Goal: Transaction & Acquisition: Download file/media

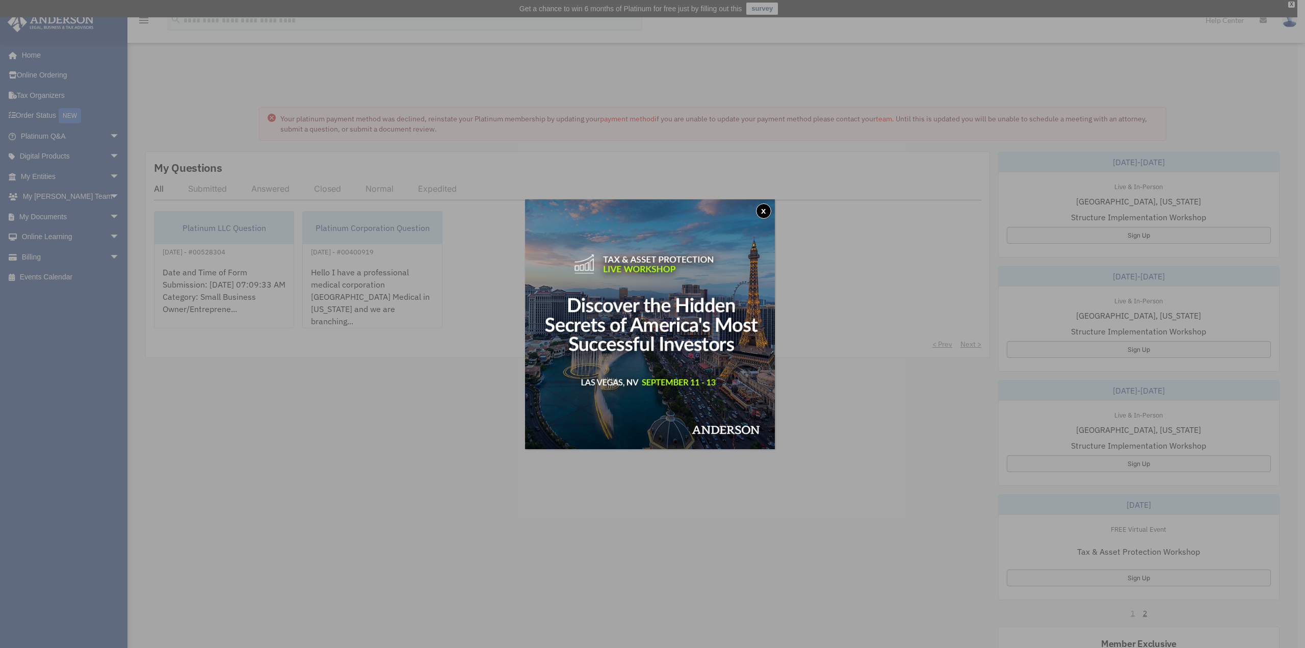
click at [765, 208] on button "x" at bounding box center [763, 210] width 15 height 15
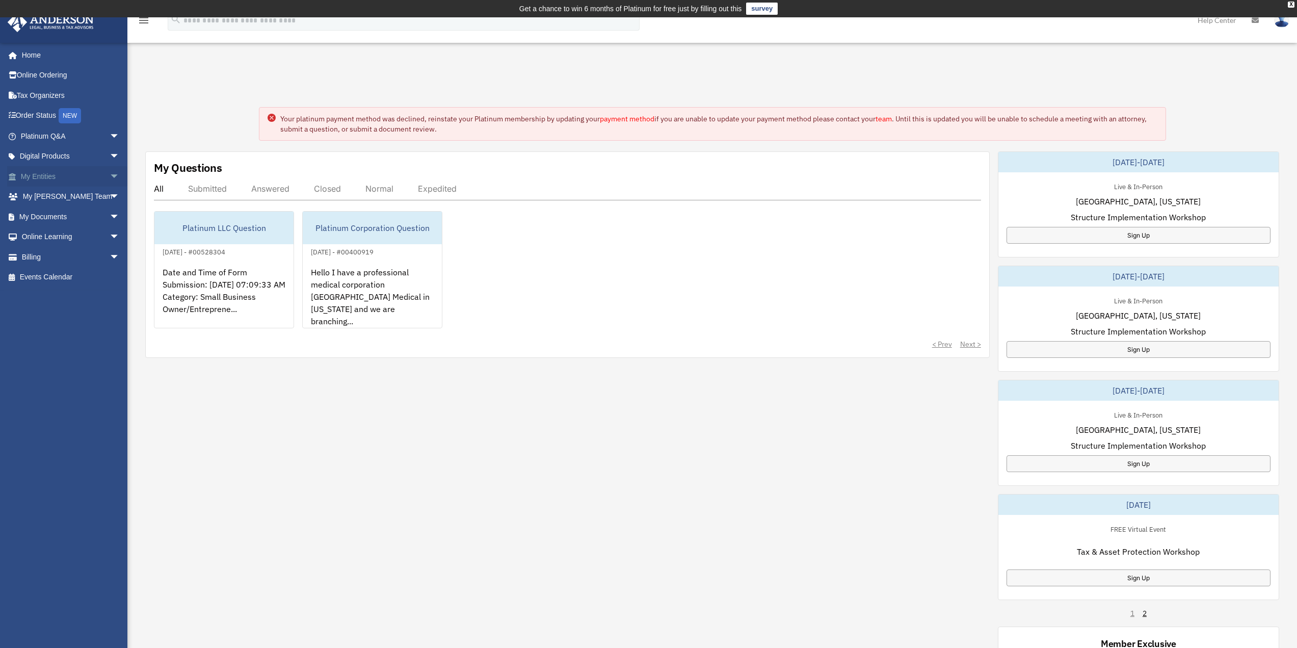
click at [82, 177] on link "My Entities arrow_drop_down" at bounding box center [71, 176] width 128 height 20
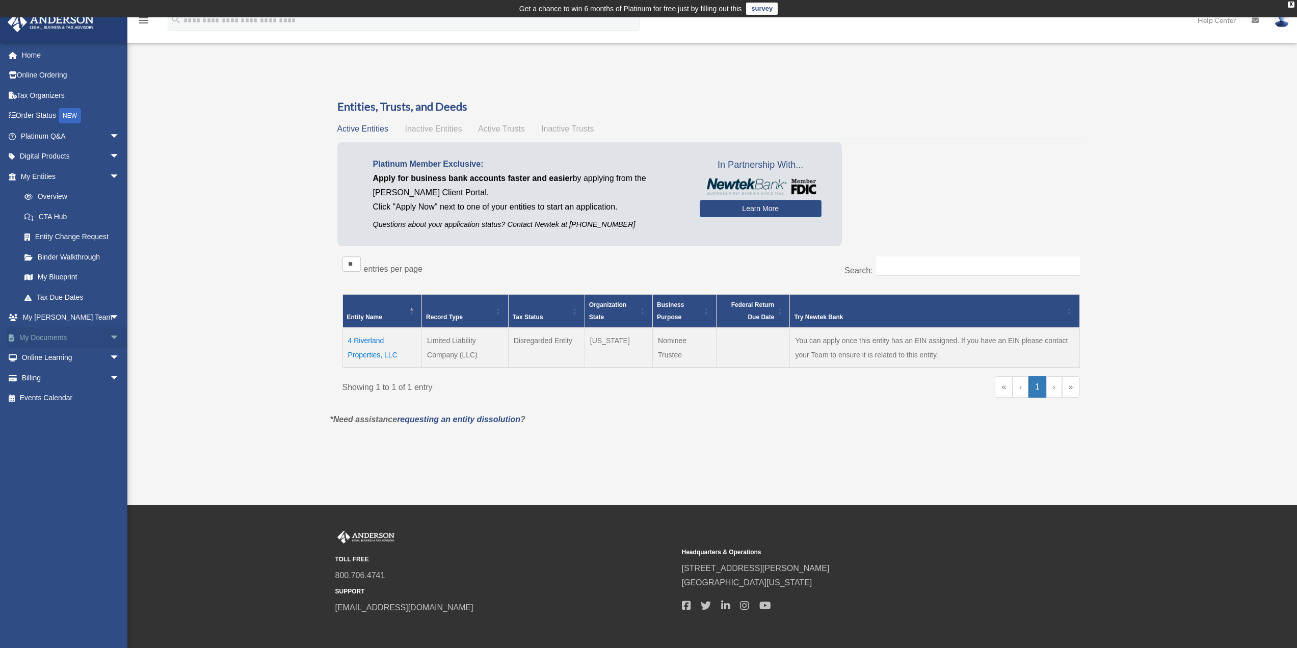
click at [110, 335] on span "arrow_drop_down" at bounding box center [120, 337] width 20 height 21
click at [102, 357] on link "Box" at bounding box center [74, 358] width 121 height 20
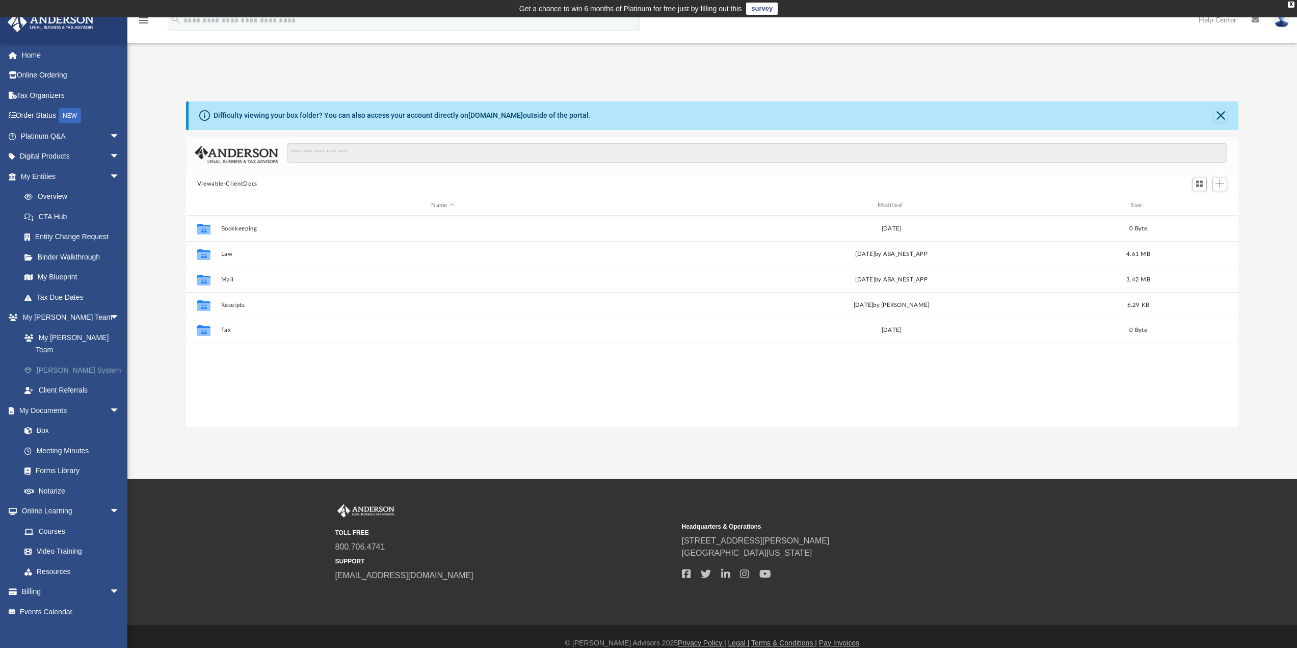
scroll to position [224, 1045]
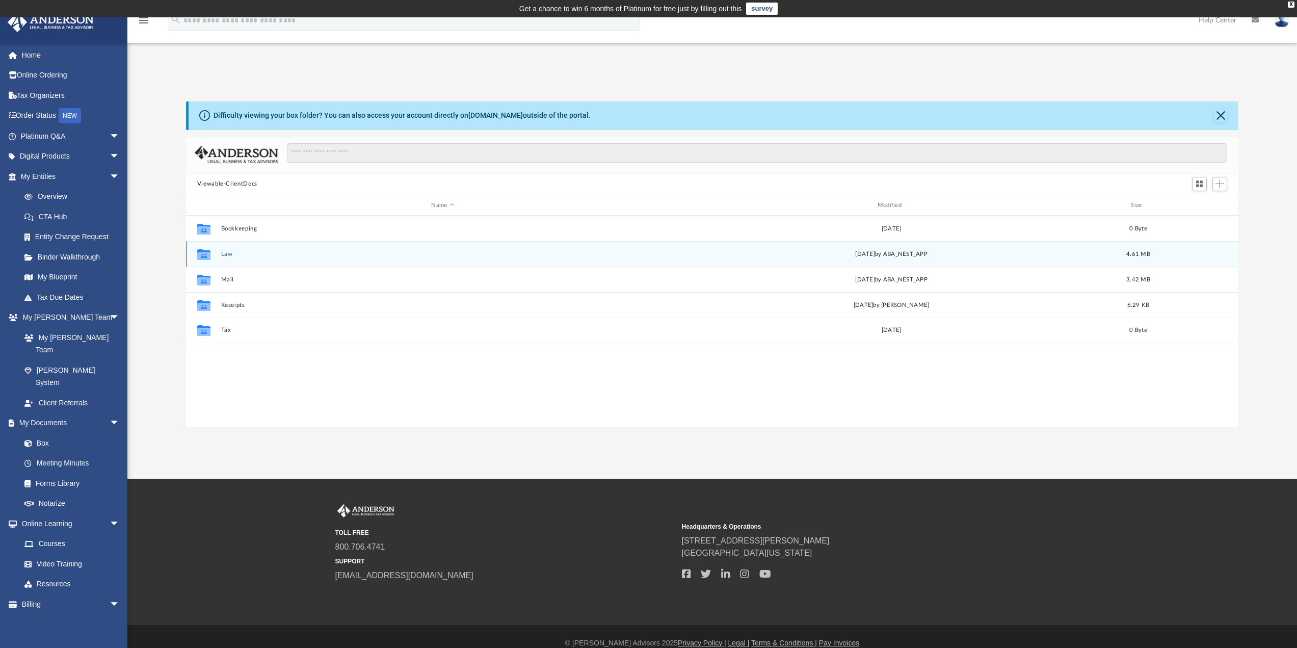
click at [234, 259] on div "Collaborated Folder Law Fri Dec 27 2024 by ABA_NEST_APP 4.61 MB" at bounding box center [712, 253] width 1053 height 25
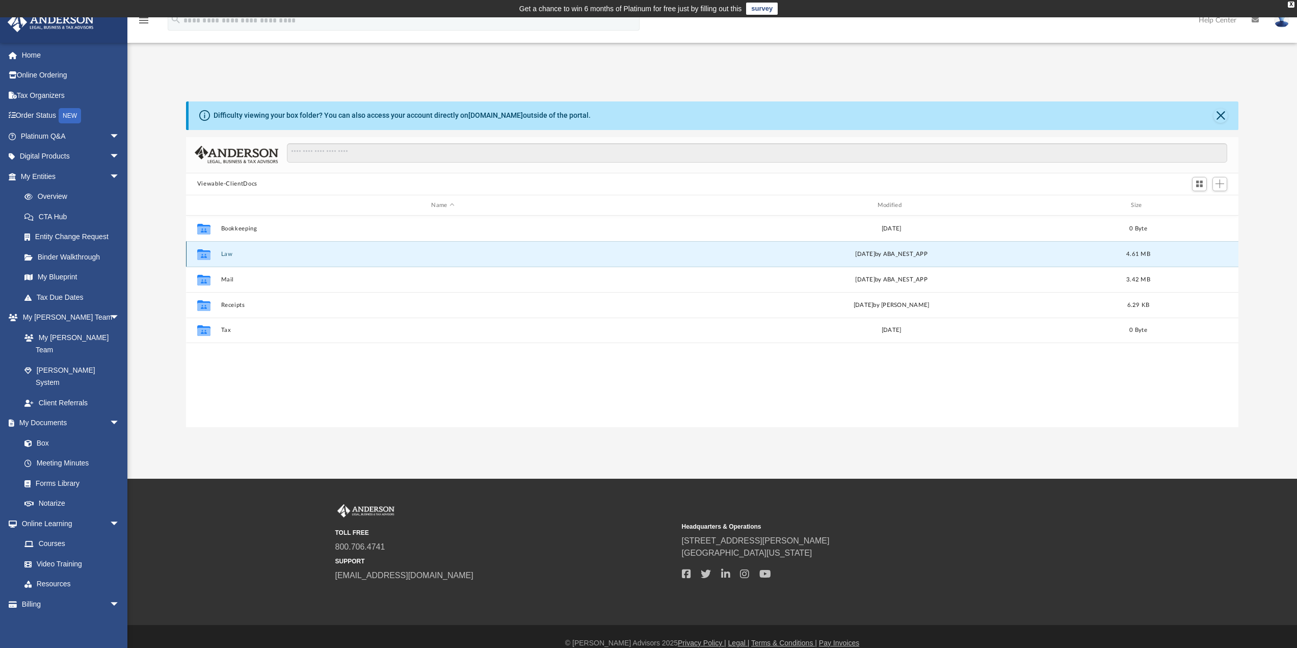
click at [234, 259] on div "Collaborated Folder Law Fri Dec 27 2024 by ABA_NEST_APP 4.61 MB" at bounding box center [712, 253] width 1053 height 25
click at [224, 255] on button "Law" at bounding box center [443, 254] width 444 height 7
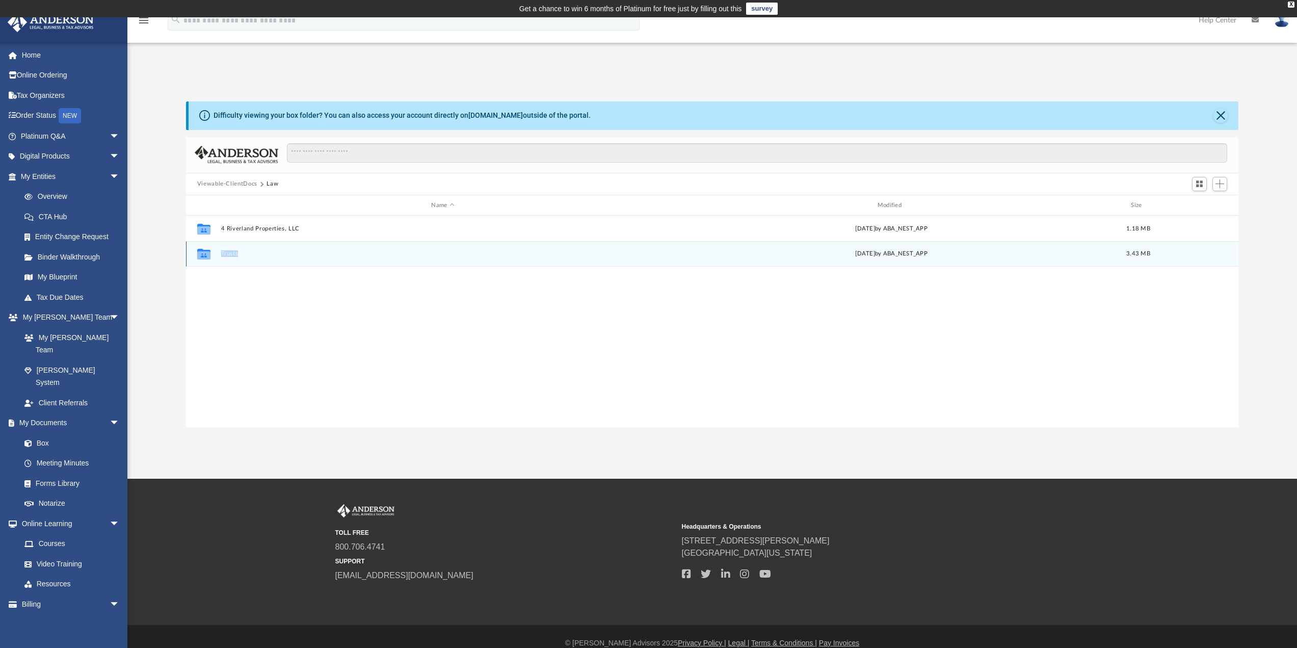
click at [230, 253] on button "Trusts" at bounding box center [443, 254] width 444 height 7
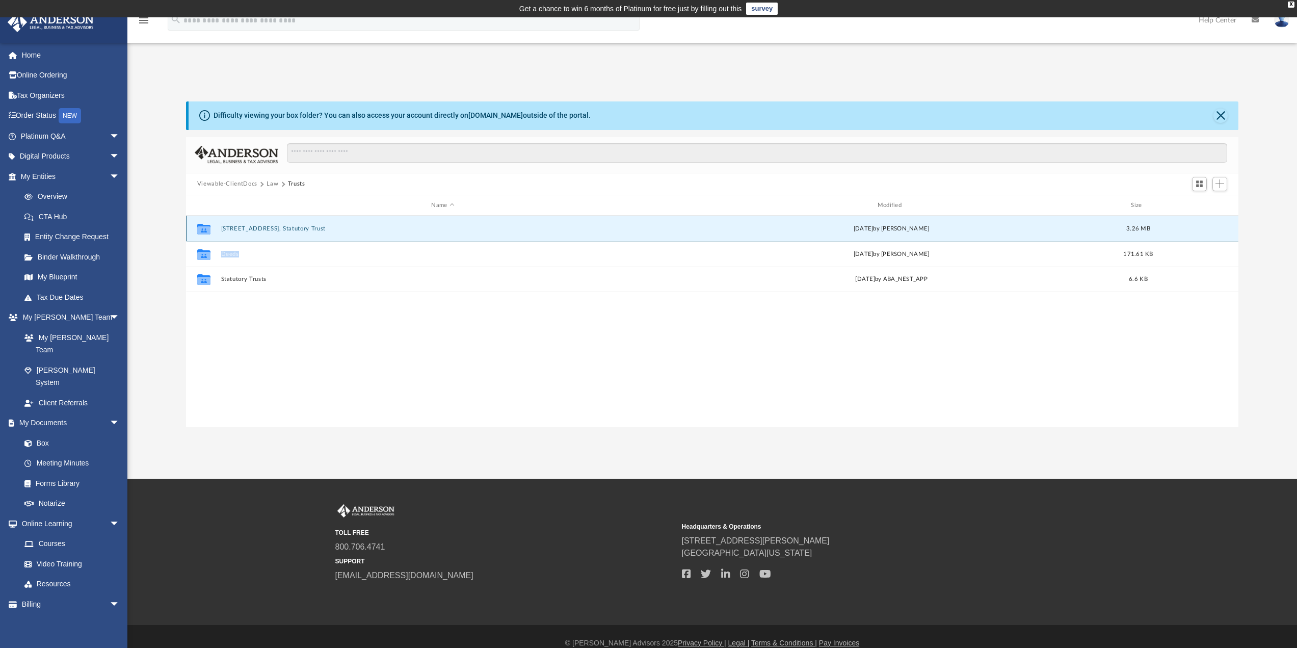
click at [285, 229] on button "[STREET_ADDRESS], Statutory Trust" at bounding box center [443, 228] width 444 height 7
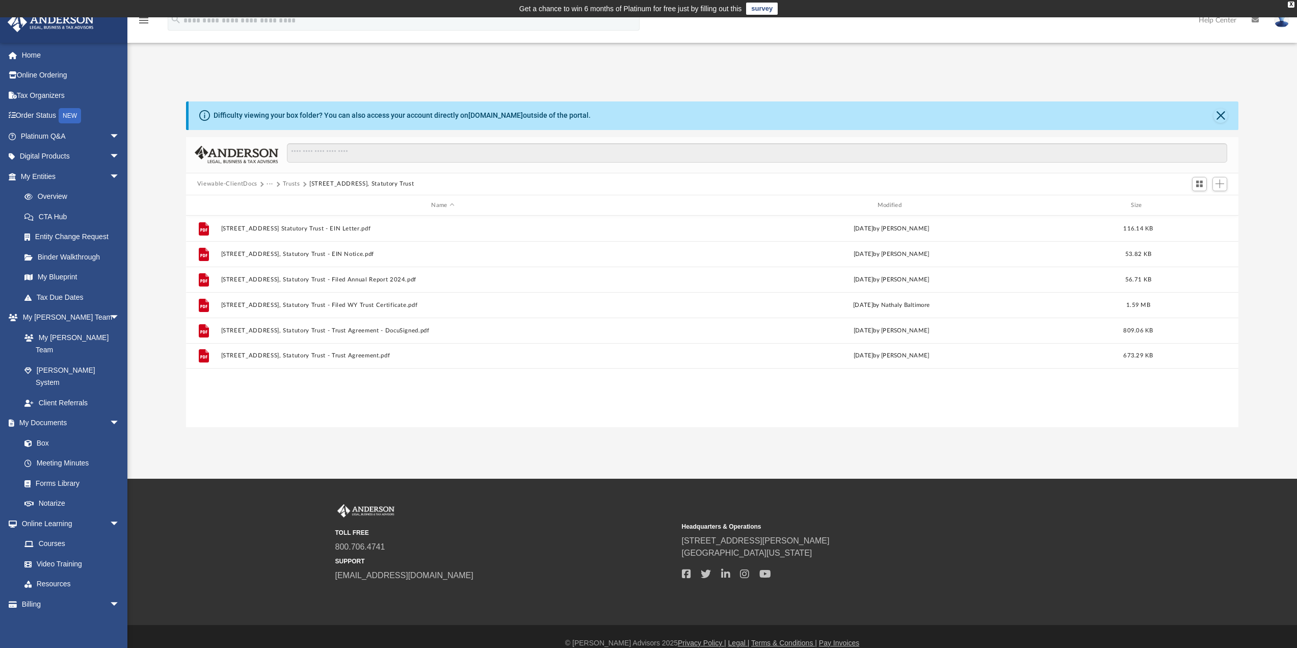
click at [375, 412] on div "File 1 Park Avenue Statutory Trust - EIN Letter.pdf Fri Aug 25 2023 by Krystal …" at bounding box center [712, 321] width 1053 height 211
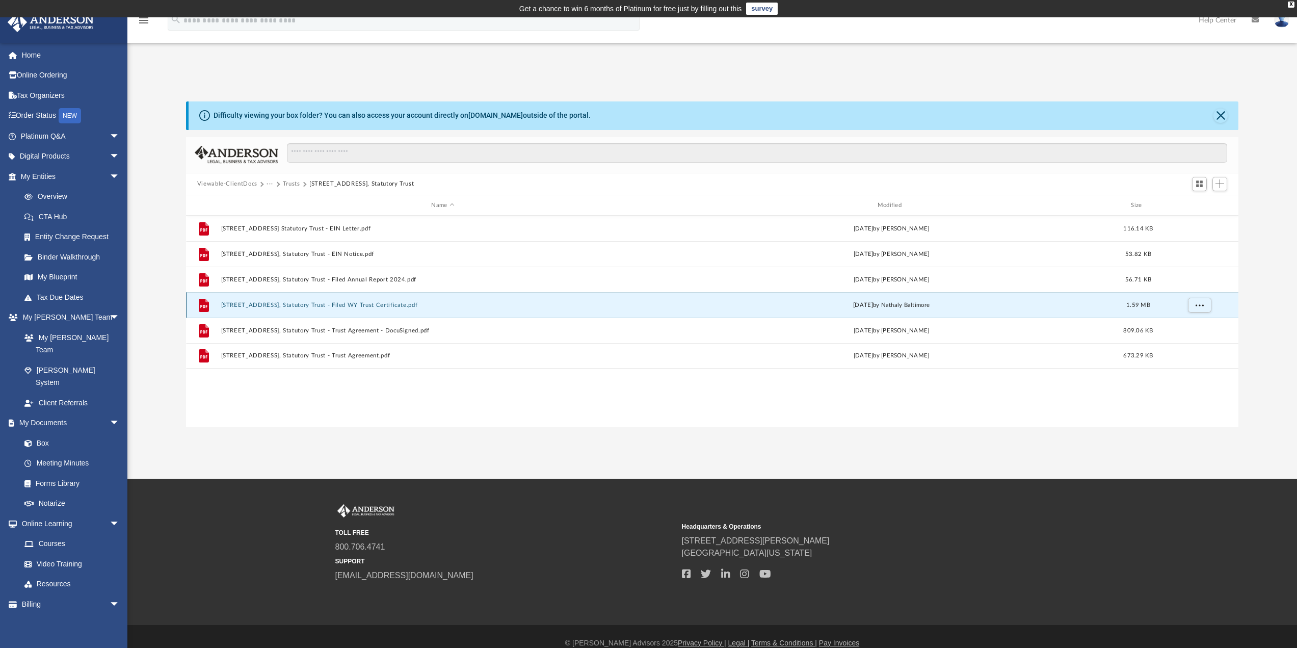
click at [353, 307] on button "[STREET_ADDRESS], Statutory Trust - Filed WY Trust Certificate.pdf" at bounding box center [443, 305] width 444 height 7
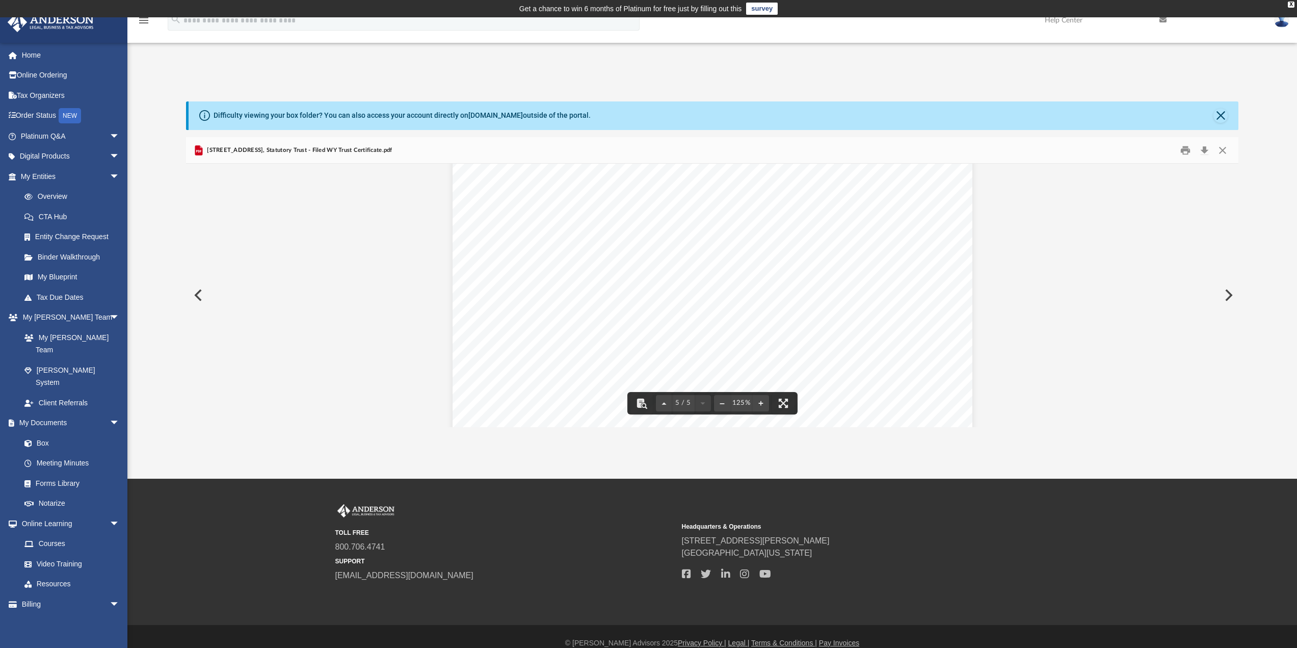
scroll to position [3174, 0]
click at [1205, 154] on button "Download" at bounding box center [1204, 150] width 18 height 16
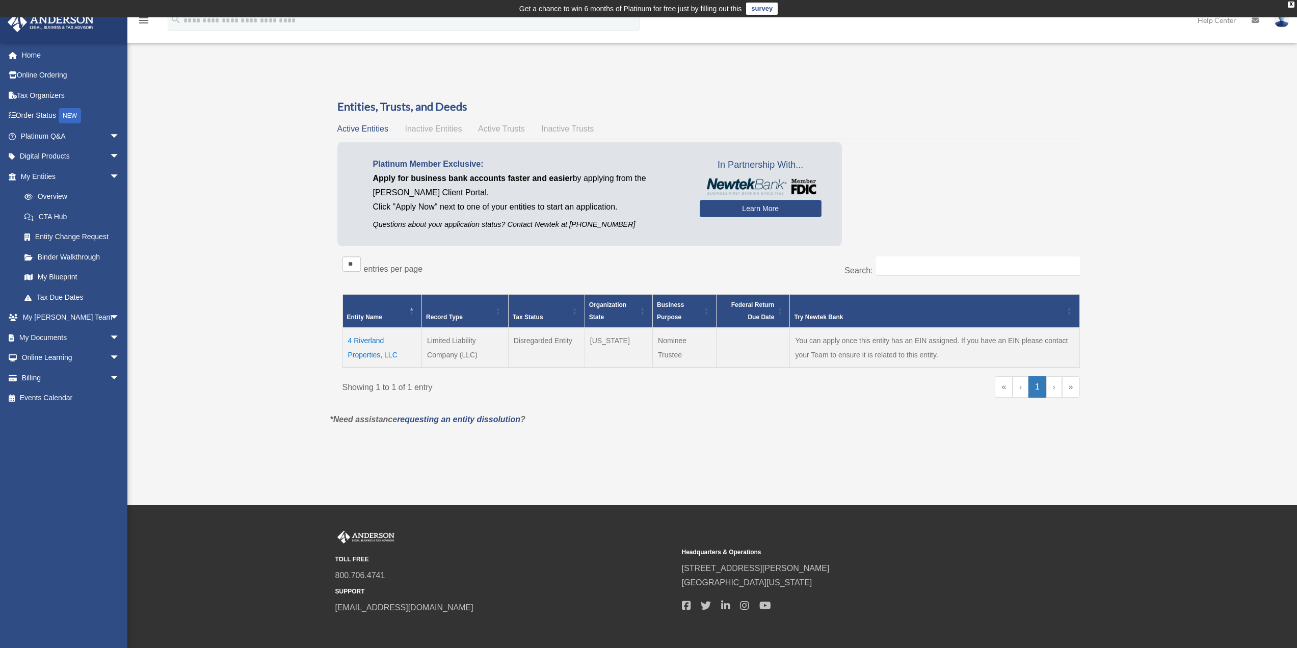
click at [371, 349] on td "4 Riverland Properties, LLC" at bounding box center [381, 348] width 79 height 40
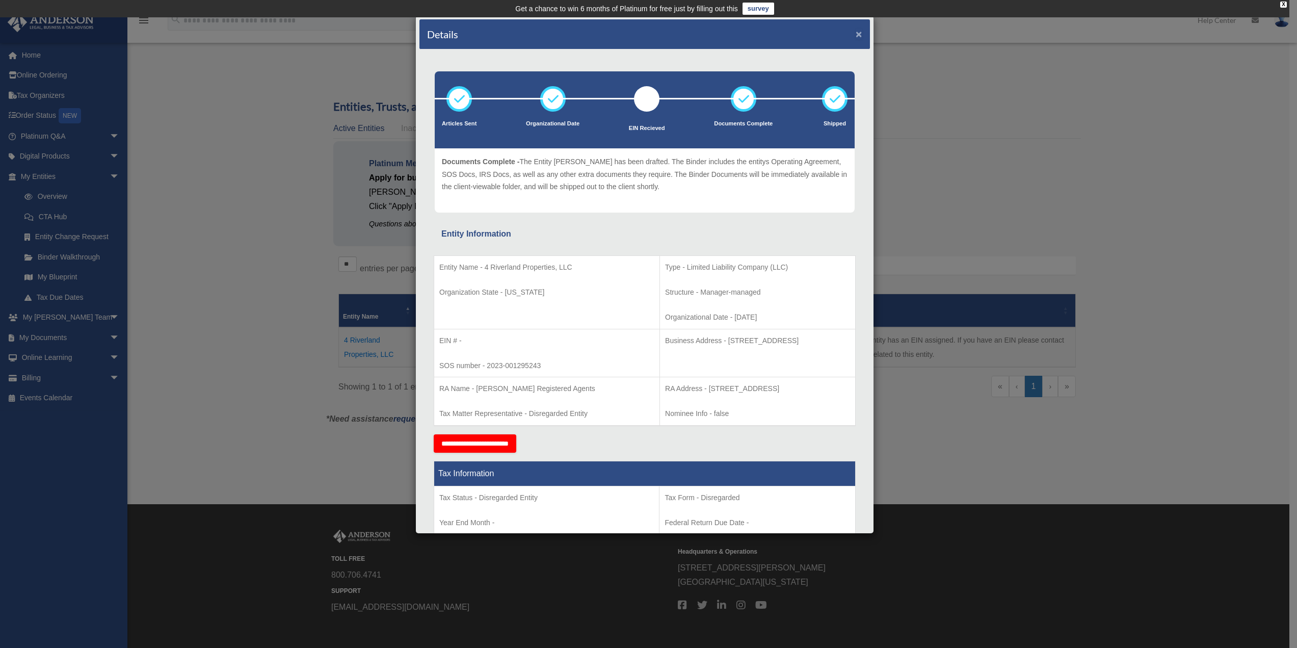
click at [856, 37] on button "×" at bounding box center [859, 34] width 7 height 11
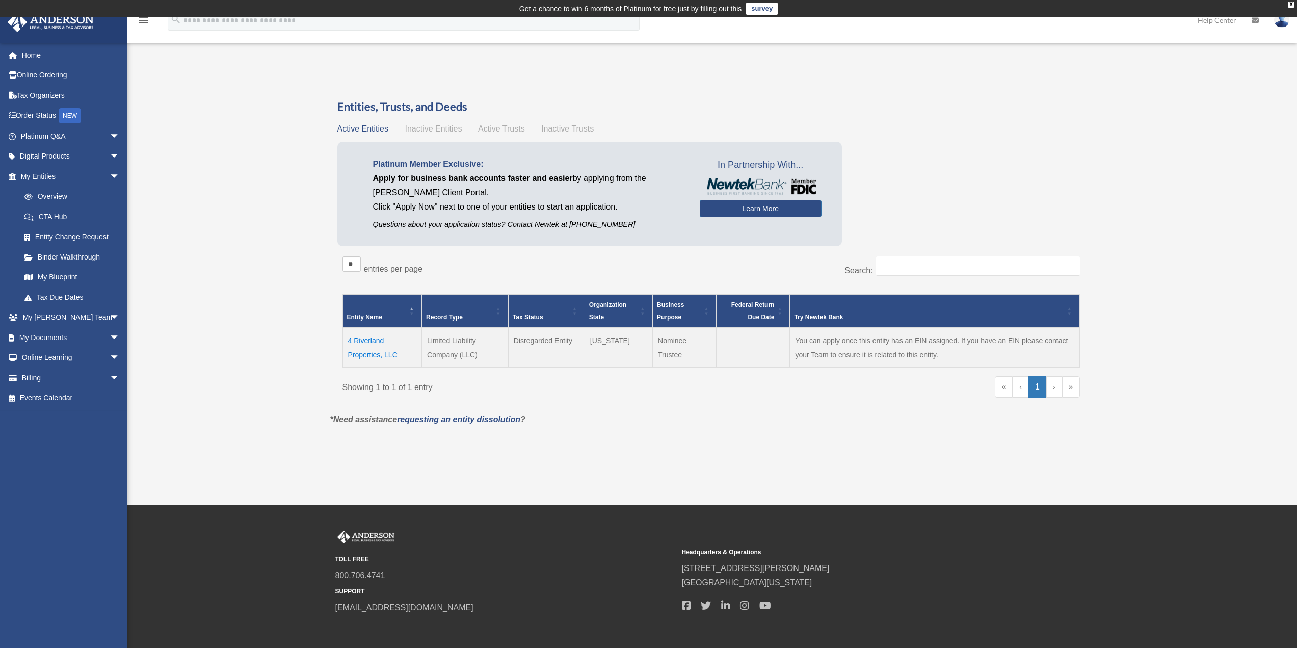
click at [364, 339] on td "4 Riverland Properties, LLC" at bounding box center [381, 348] width 79 height 40
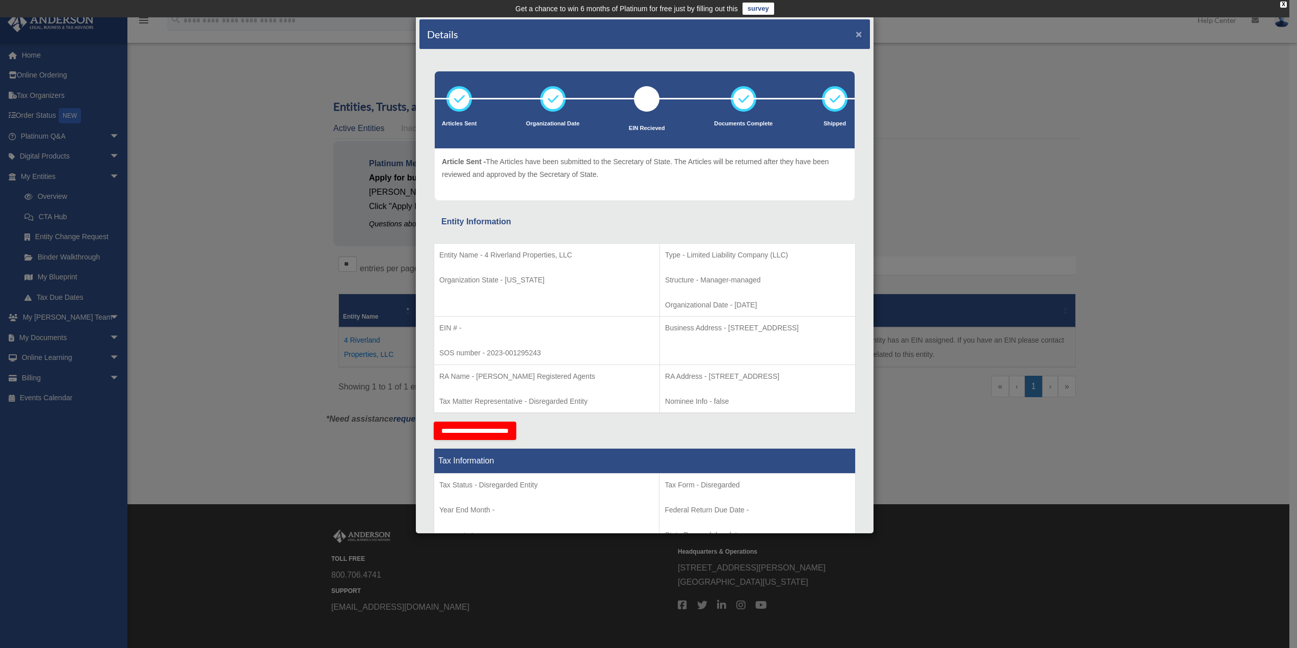
click at [856, 34] on button "×" at bounding box center [859, 34] width 7 height 11
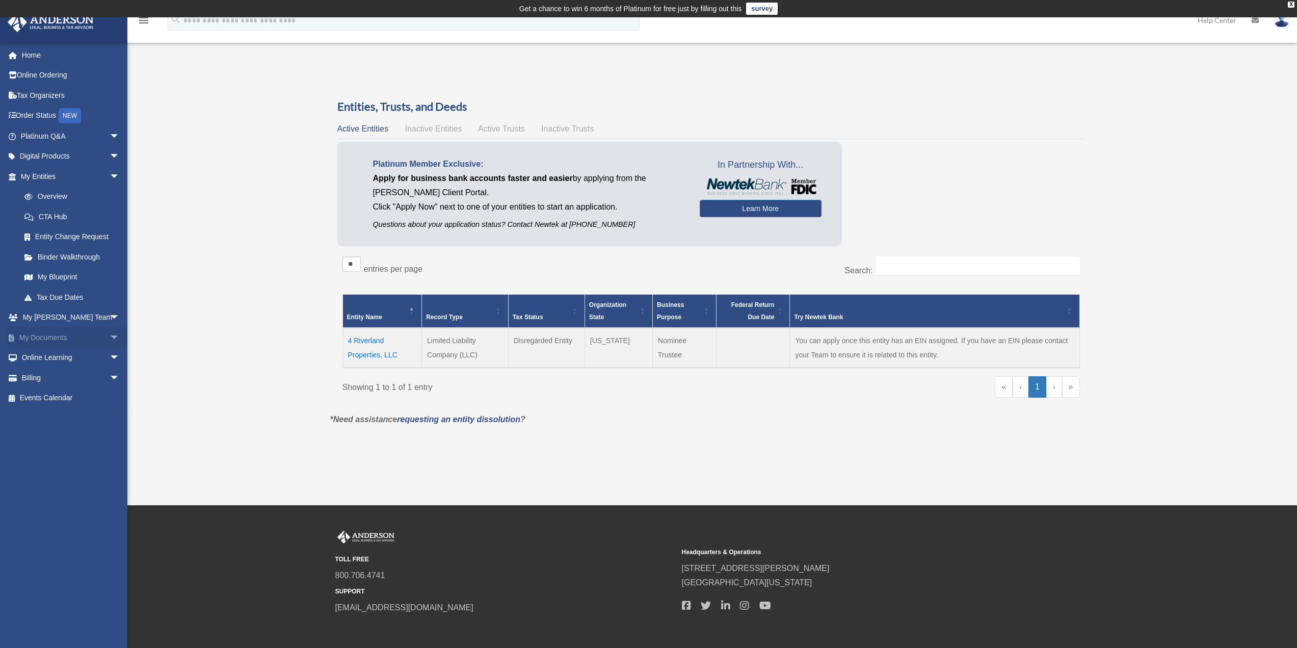
click at [110, 336] on span "arrow_drop_down" at bounding box center [120, 337] width 20 height 21
click at [88, 356] on link "Box" at bounding box center [74, 358] width 121 height 20
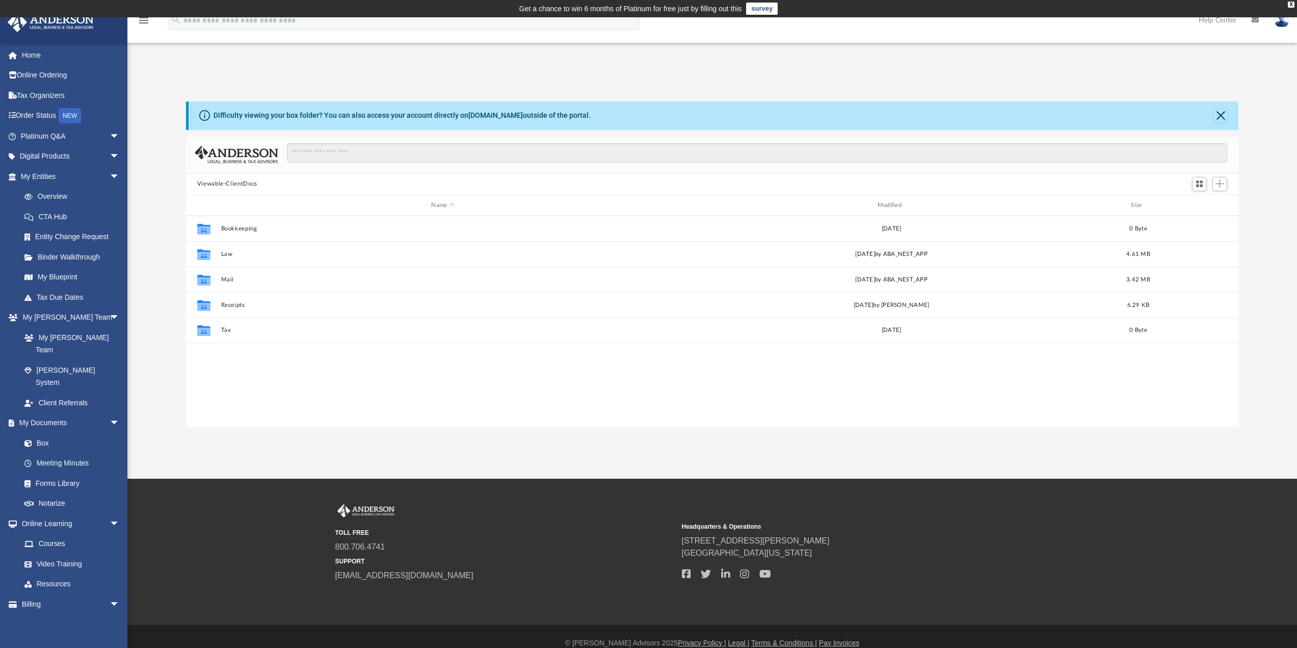
scroll to position [8, 8]
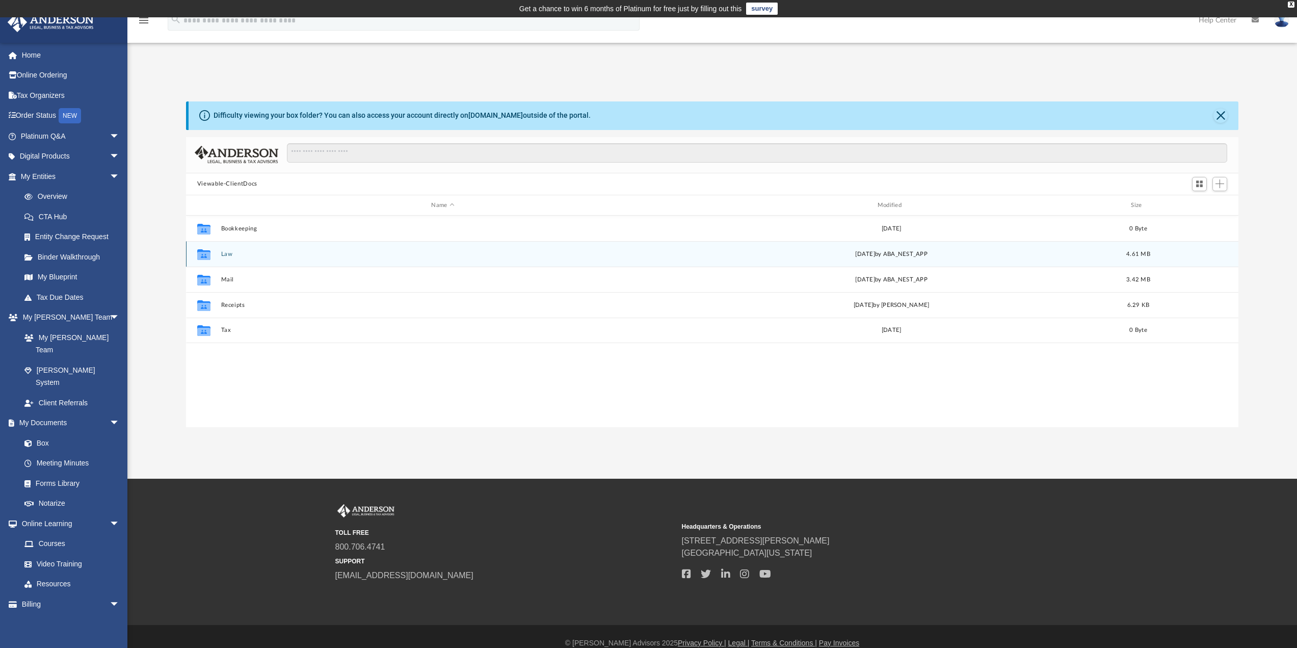
click at [222, 254] on button "Law" at bounding box center [443, 254] width 444 height 7
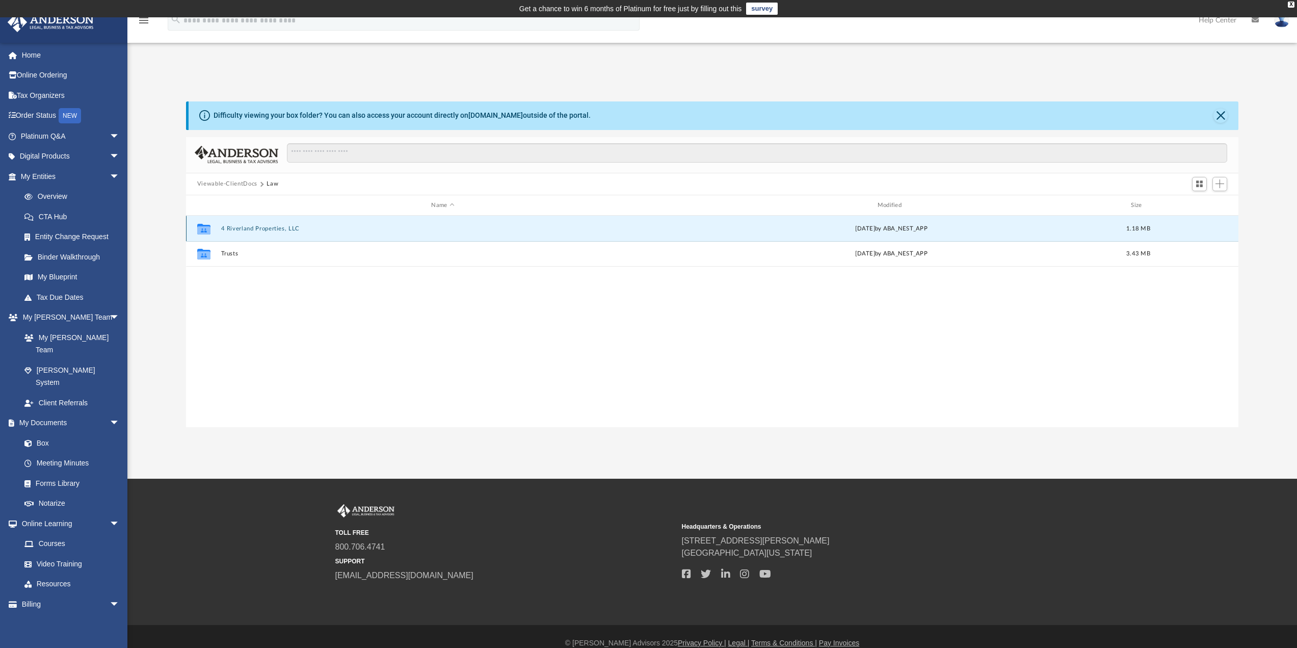
click at [242, 227] on button "4 Riverland Properties, LLC" at bounding box center [443, 228] width 444 height 7
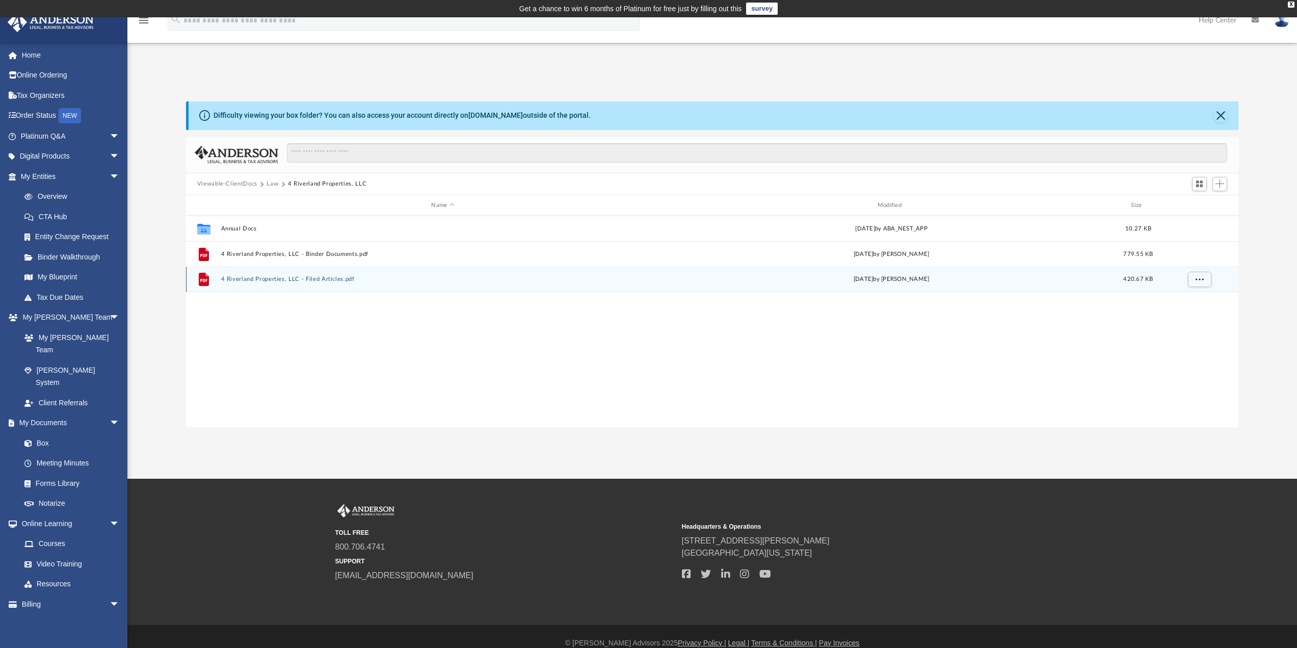
click at [238, 277] on button "4 Riverland Properties, LLC - Filed Articles.pdf" at bounding box center [443, 279] width 444 height 7
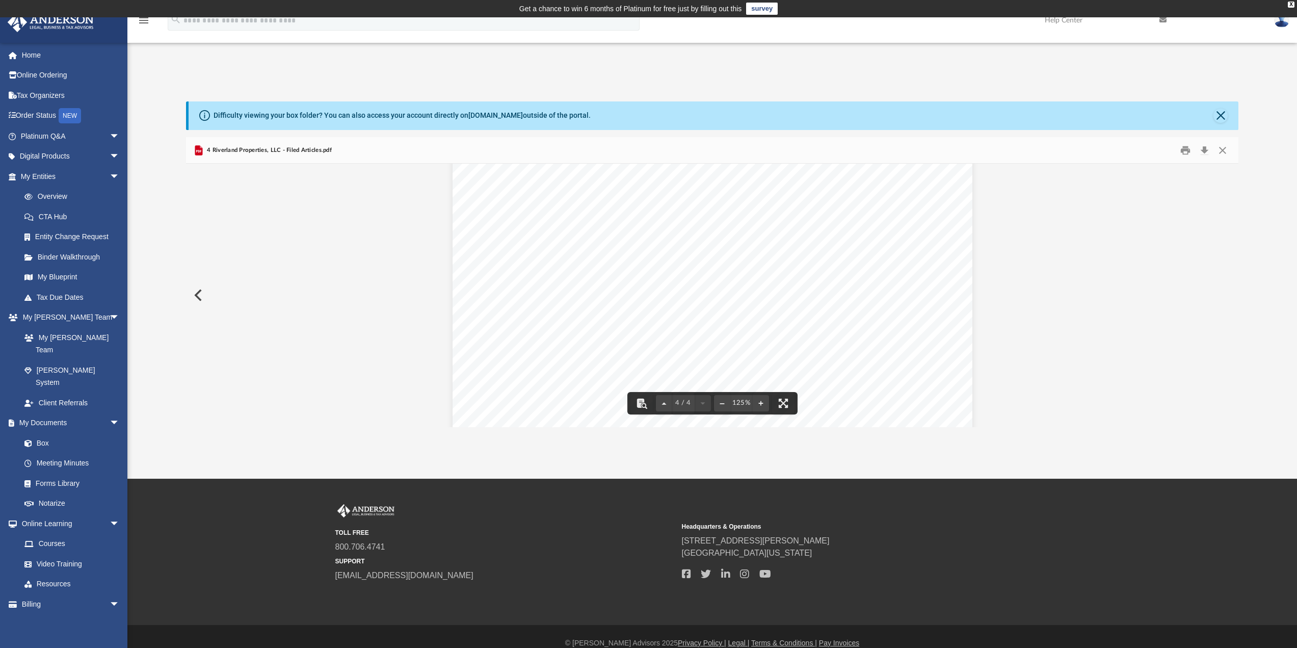
scroll to position [2488, 0]
click at [1206, 152] on button "Download" at bounding box center [1204, 150] width 18 height 16
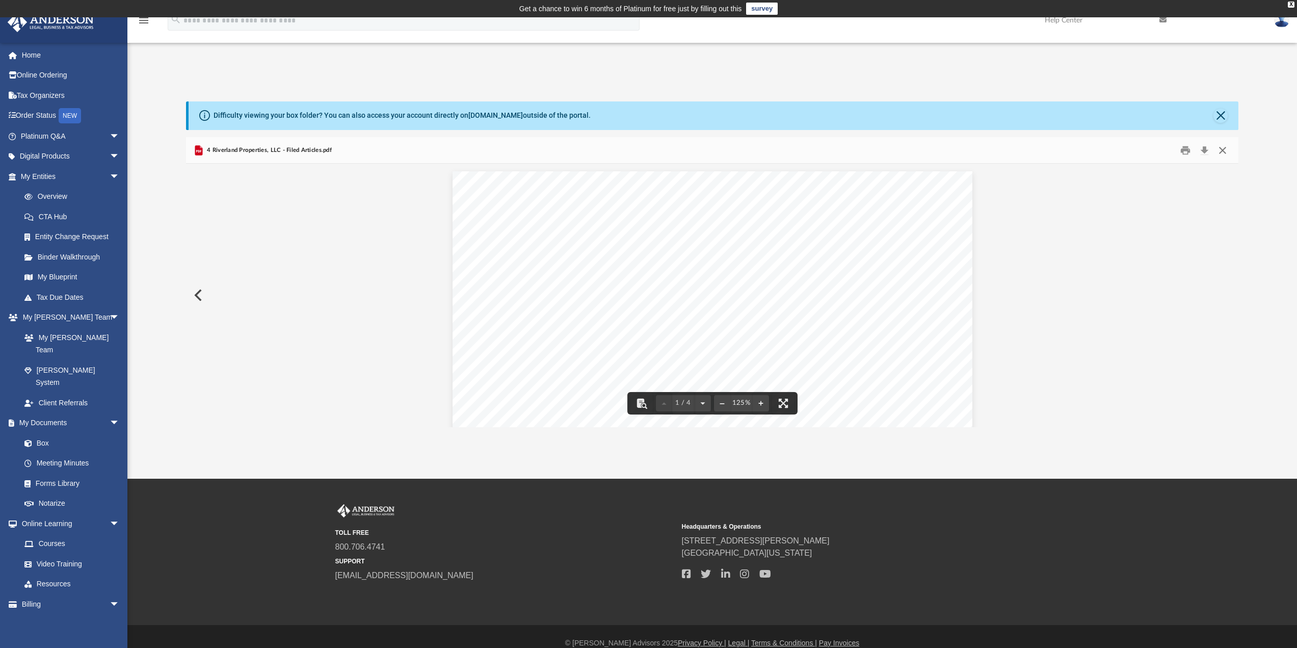
click at [1223, 151] on button "Close" at bounding box center [1222, 150] width 18 height 16
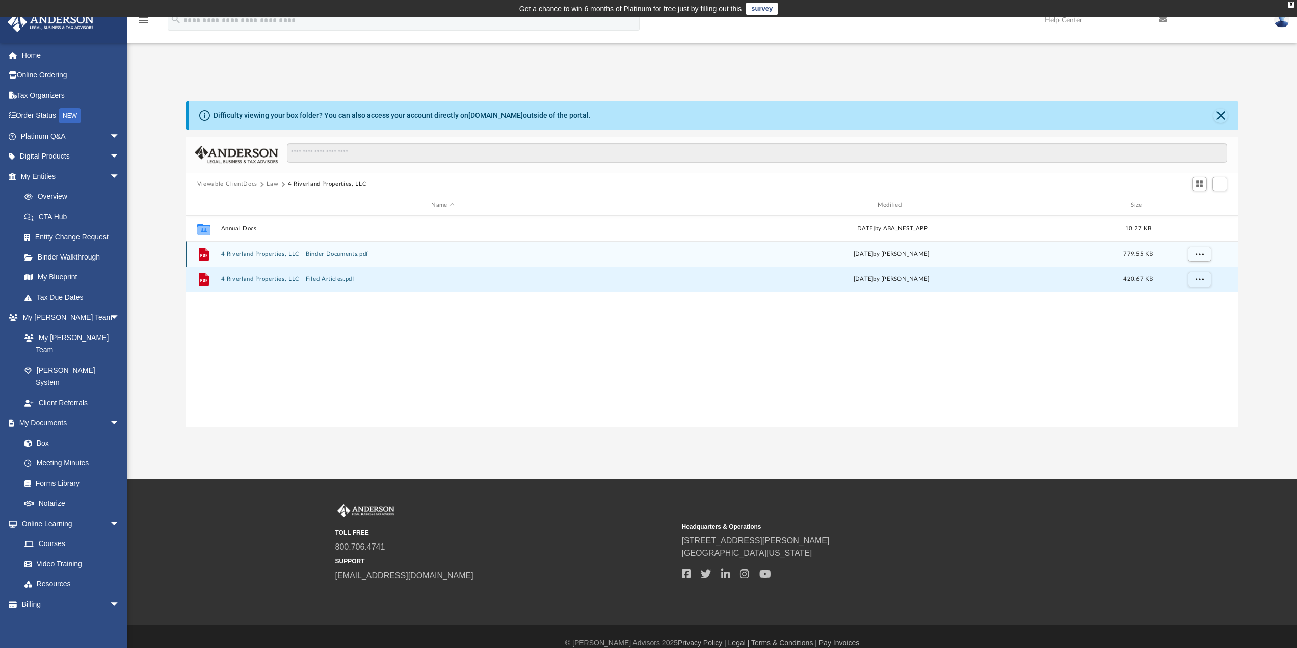
click at [286, 256] on button "4 Riverland Properties, LLC - Binder Documents.pdf" at bounding box center [443, 254] width 444 height 7
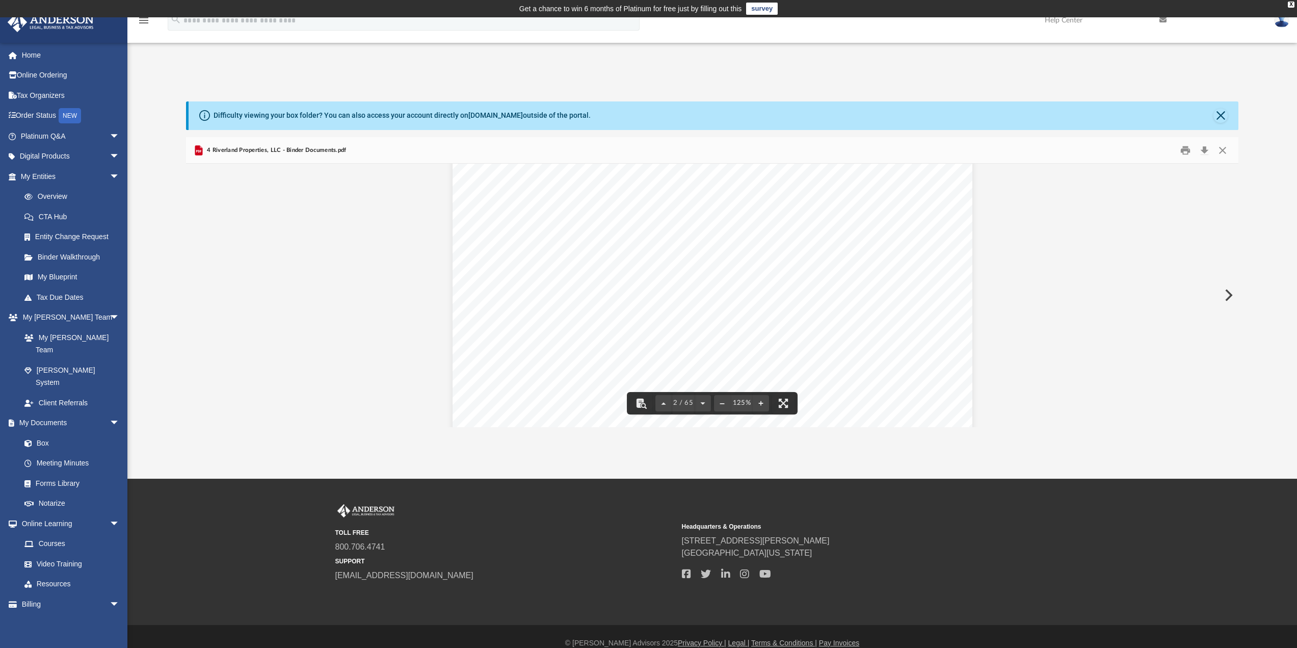
scroll to position [815, 0]
click at [1207, 155] on button "Download" at bounding box center [1204, 150] width 18 height 16
click at [1223, 151] on button "Close" at bounding box center [1222, 150] width 18 height 16
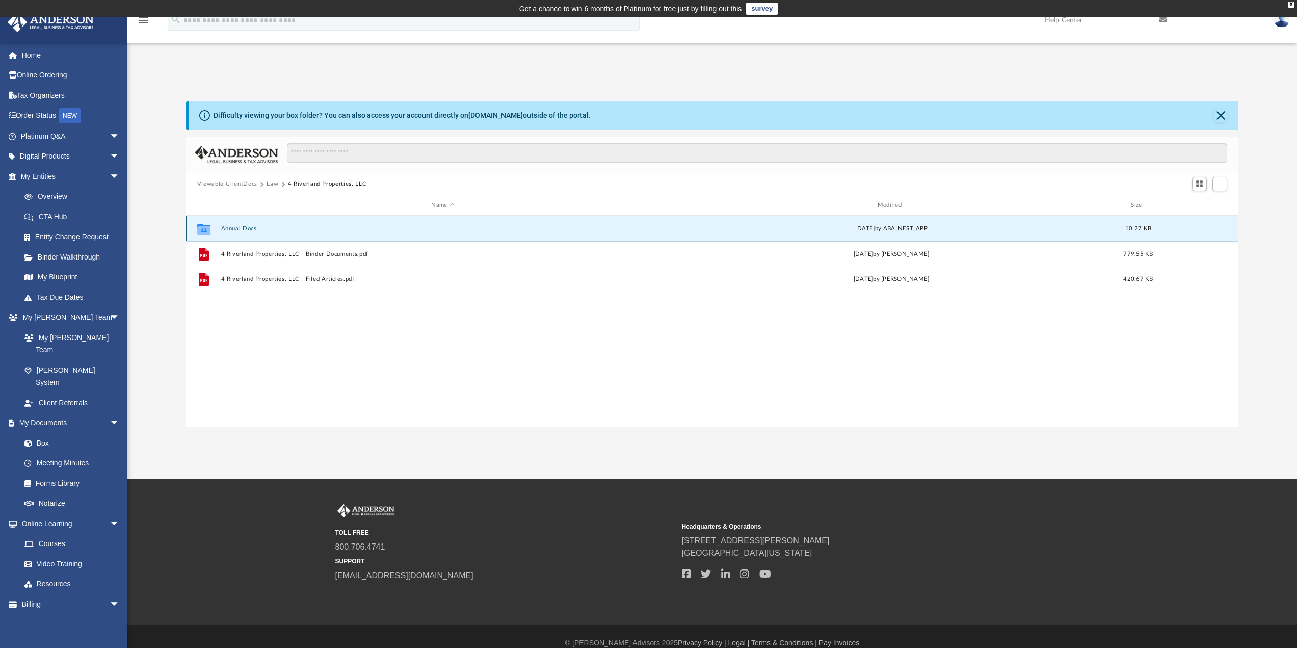
click at [260, 226] on button "Annual Docs" at bounding box center [443, 228] width 444 height 7
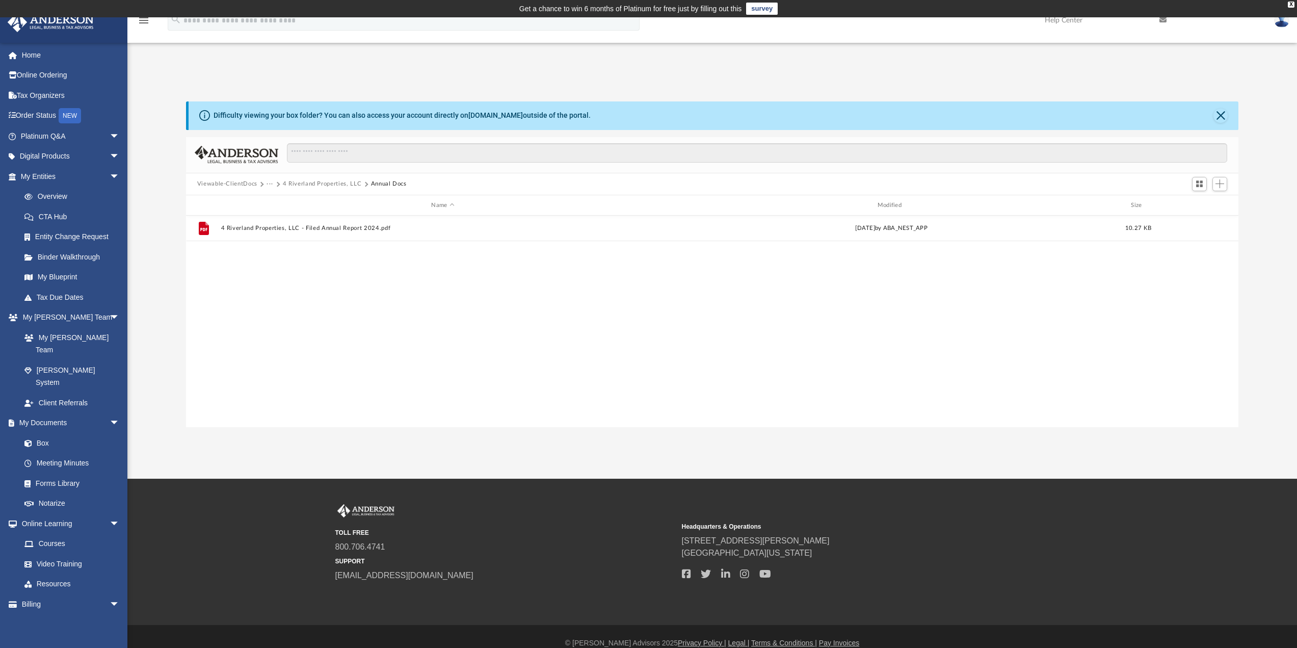
click at [296, 183] on button "4 Riverland Properties, LLC" at bounding box center [322, 183] width 79 height 9
click at [275, 184] on button "Law" at bounding box center [273, 183] width 12 height 9
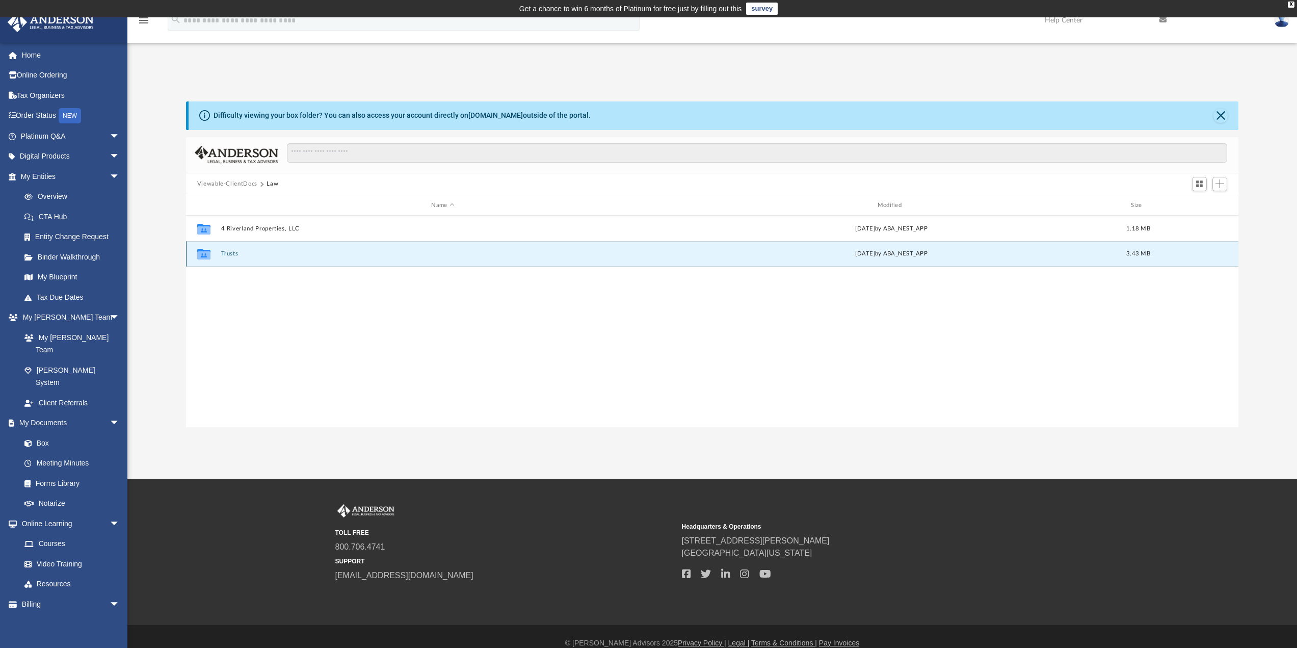
click at [229, 251] on button "Trusts" at bounding box center [443, 254] width 444 height 7
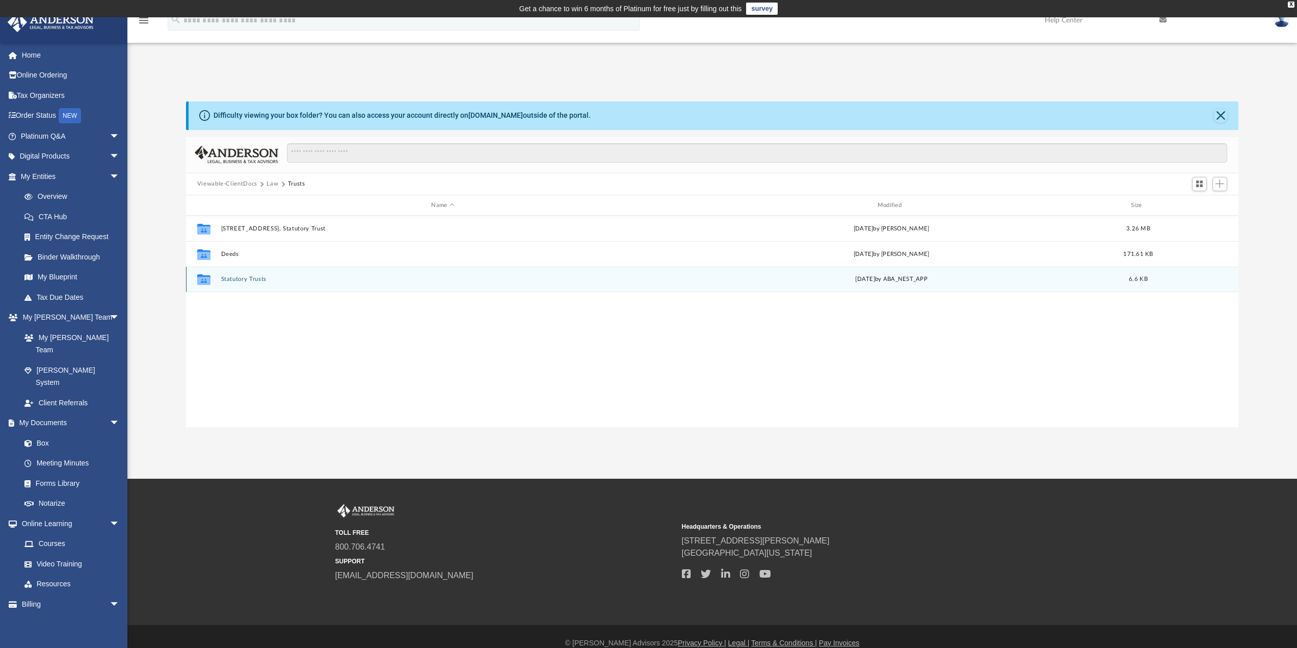
click at [258, 280] on button "Statutory Trusts" at bounding box center [443, 279] width 444 height 7
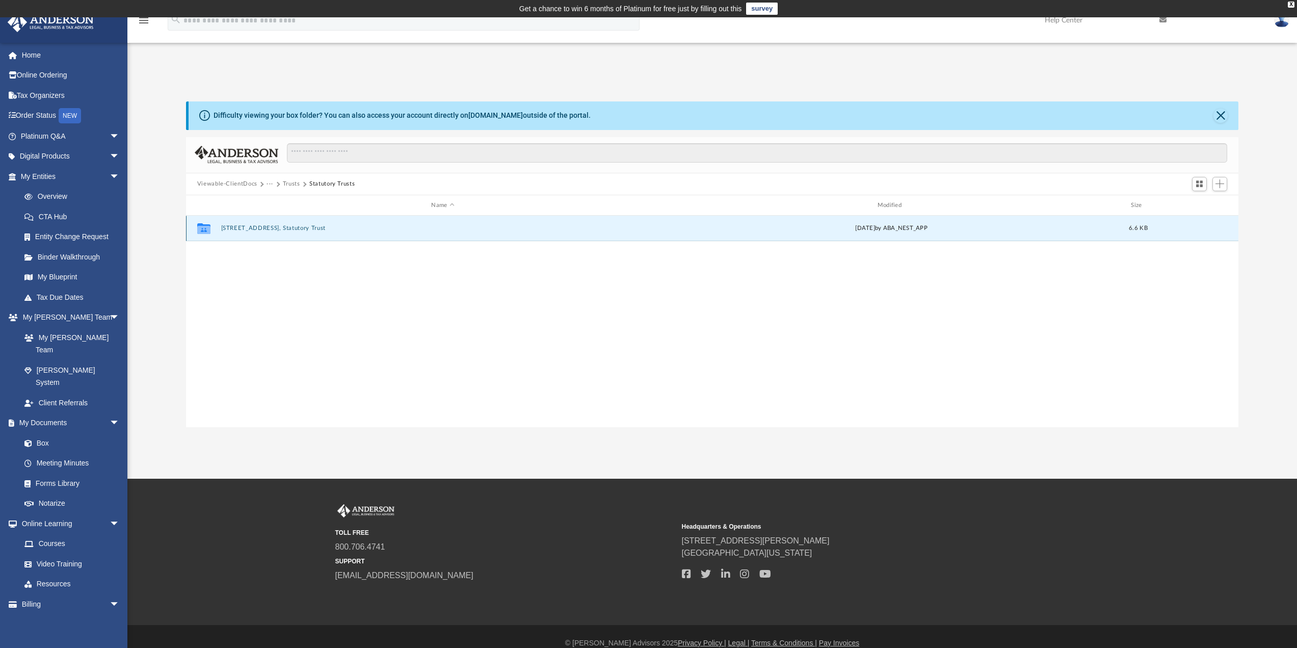
click at [276, 229] on button "[STREET_ADDRESS], Statutory Trust" at bounding box center [443, 228] width 444 height 7
click at [238, 230] on button "Annual Docs" at bounding box center [443, 228] width 444 height 7
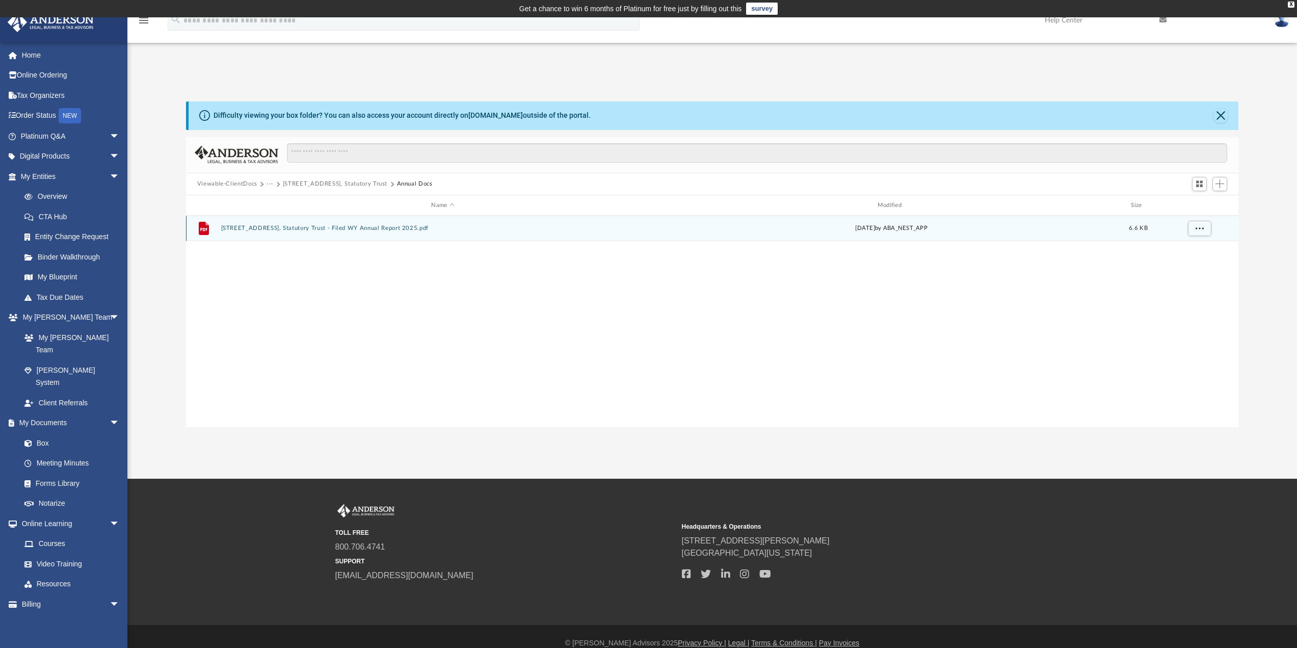
click at [309, 229] on button "[STREET_ADDRESS], Statutory Trust - Filed WY Annual Report 2025.pdf" at bounding box center [443, 228] width 444 height 7
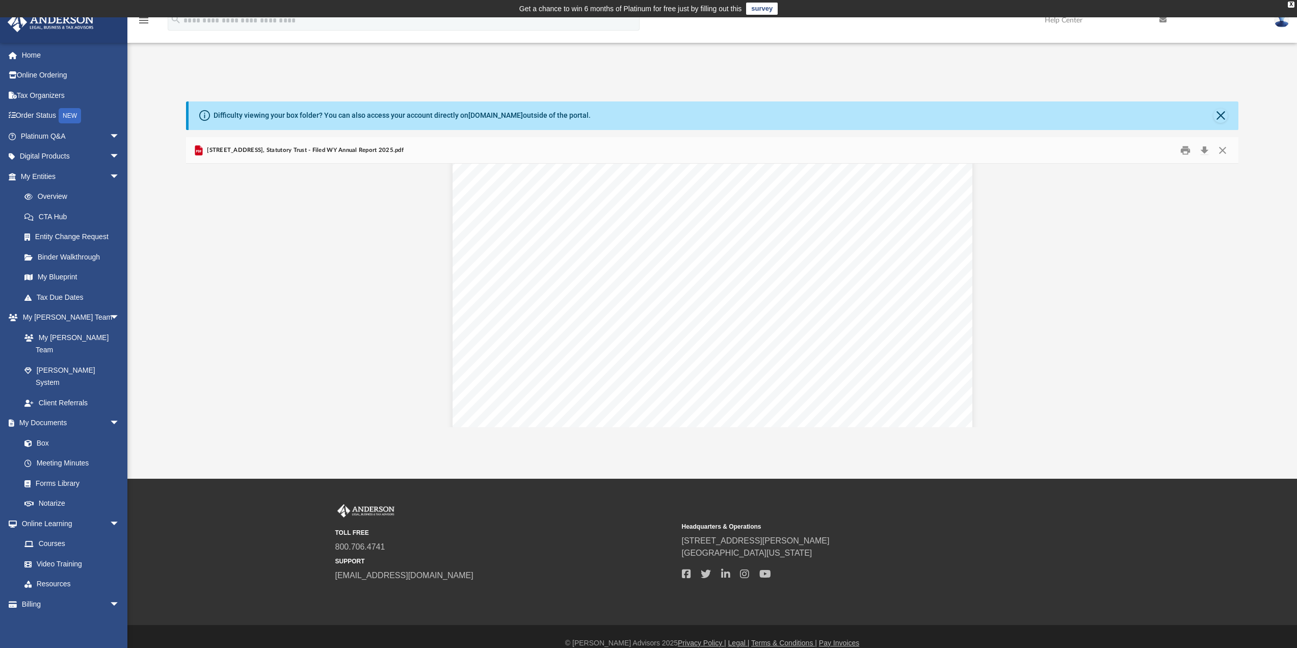
scroll to position [0, 0]
click at [1221, 118] on button "Close" at bounding box center [1220, 116] width 14 height 14
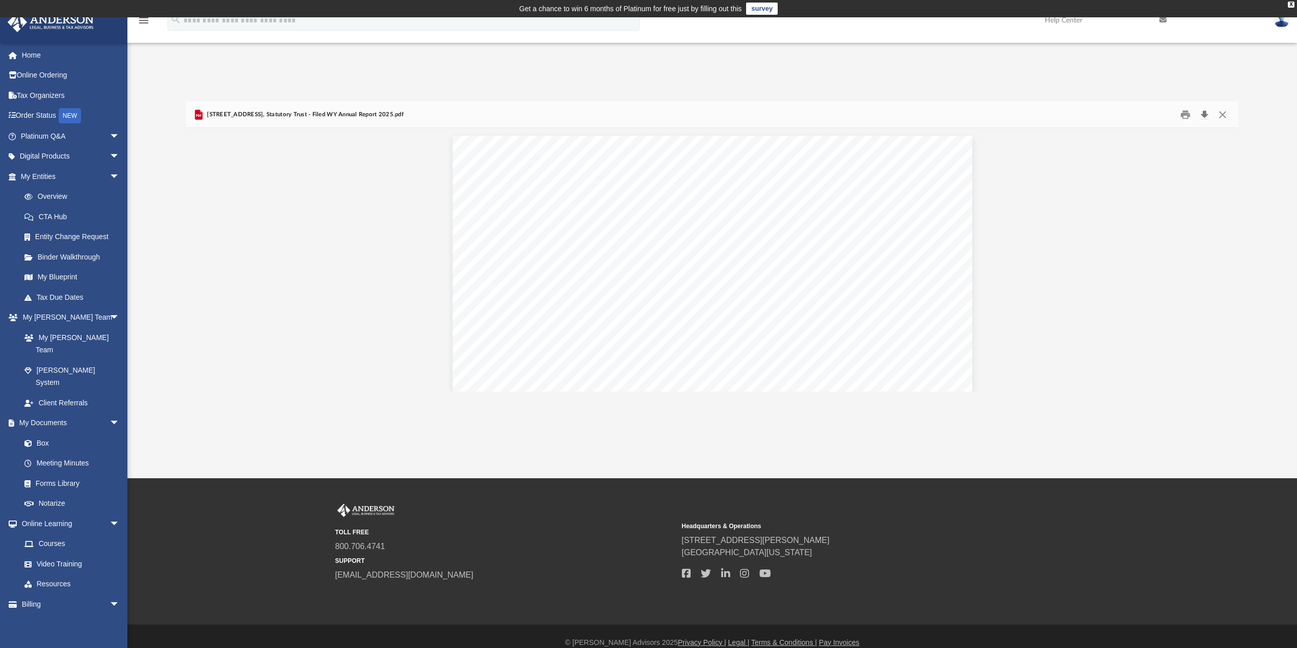
click at [1201, 116] on button "Download" at bounding box center [1204, 115] width 18 height 16
click at [1223, 116] on button "Close" at bounding box center [1222, 115] width 18 height 16
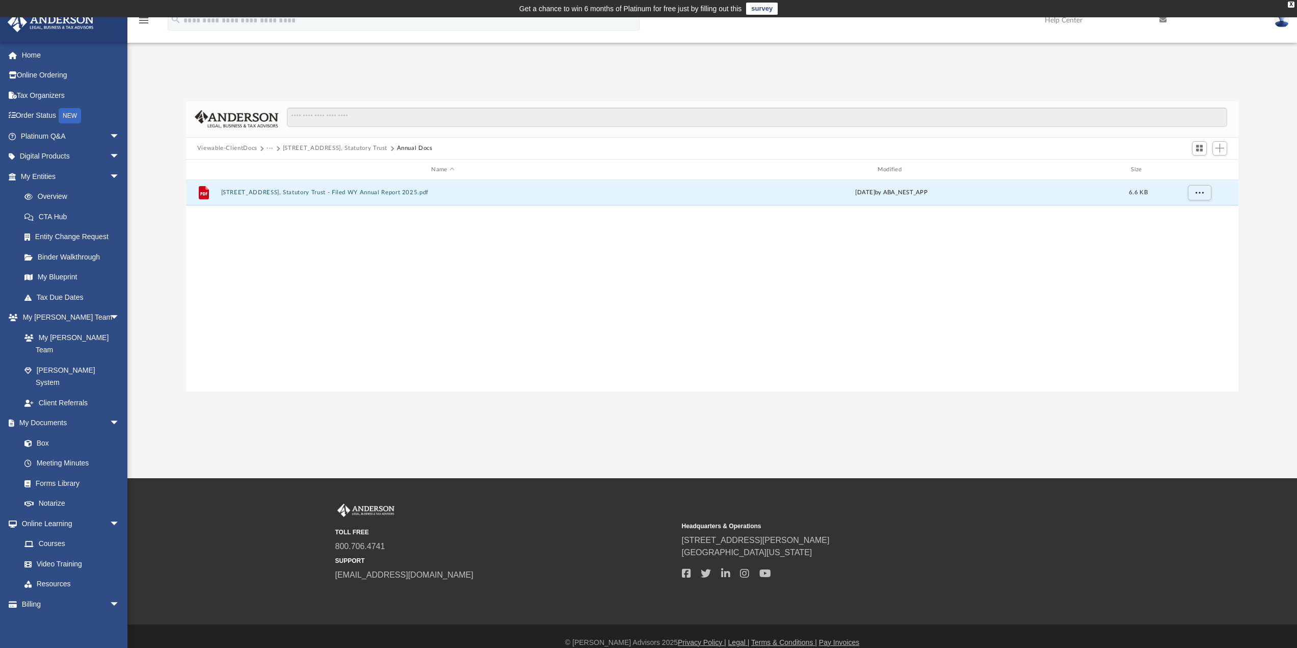
click at [315, 149] on button "[STREET_ADDRESS], Statutory Trust" at bounding box center [335, 148] width 104 height 9
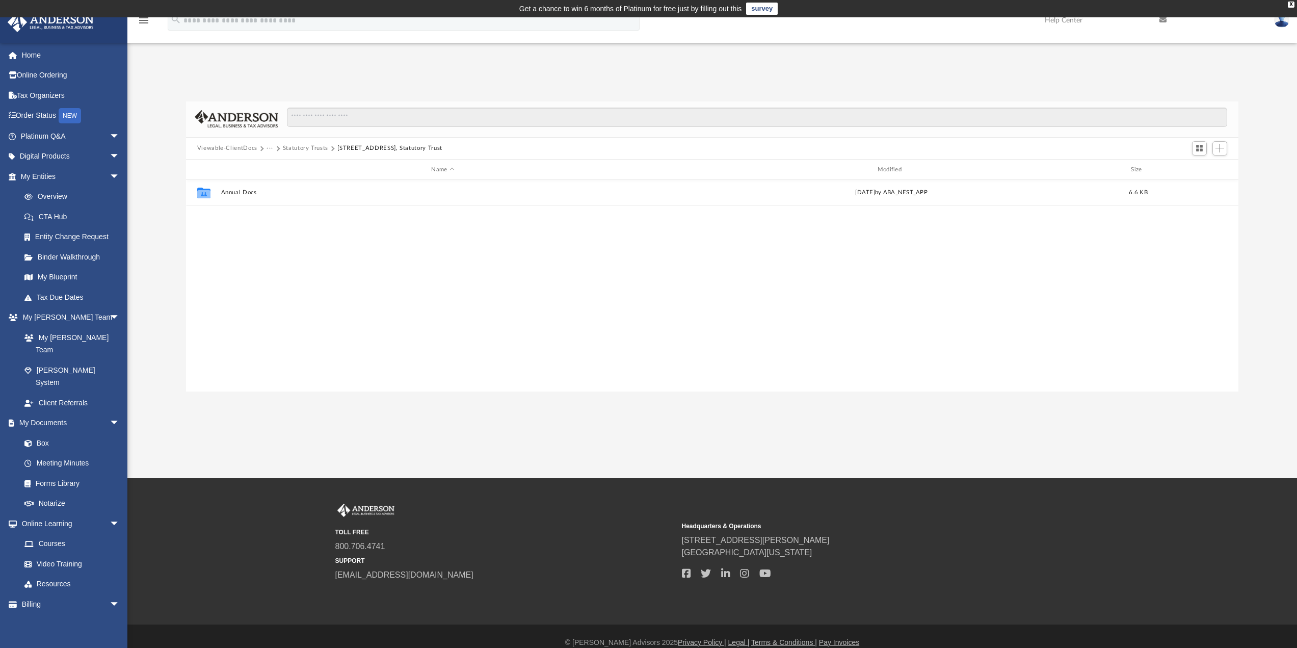
click at [314, 149] on button "Statutory Trusts" at bounding box center [305, 148] width 45 height 9
click at [288, 149] on button "Trusts" at bounding box center [291, 148] width 17 height 9
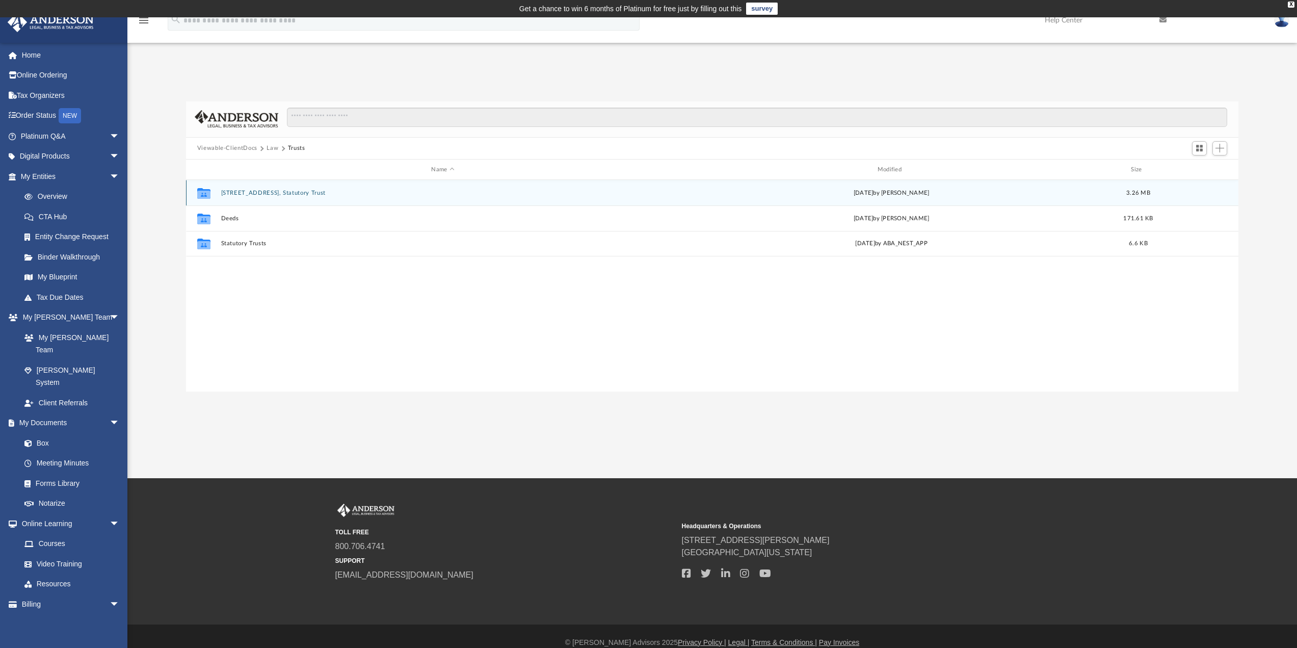
click at [254, 196] on button "[STREET_ADDRESS], Statutory Trust" at bounding box center [443, 193] width 444 height 7
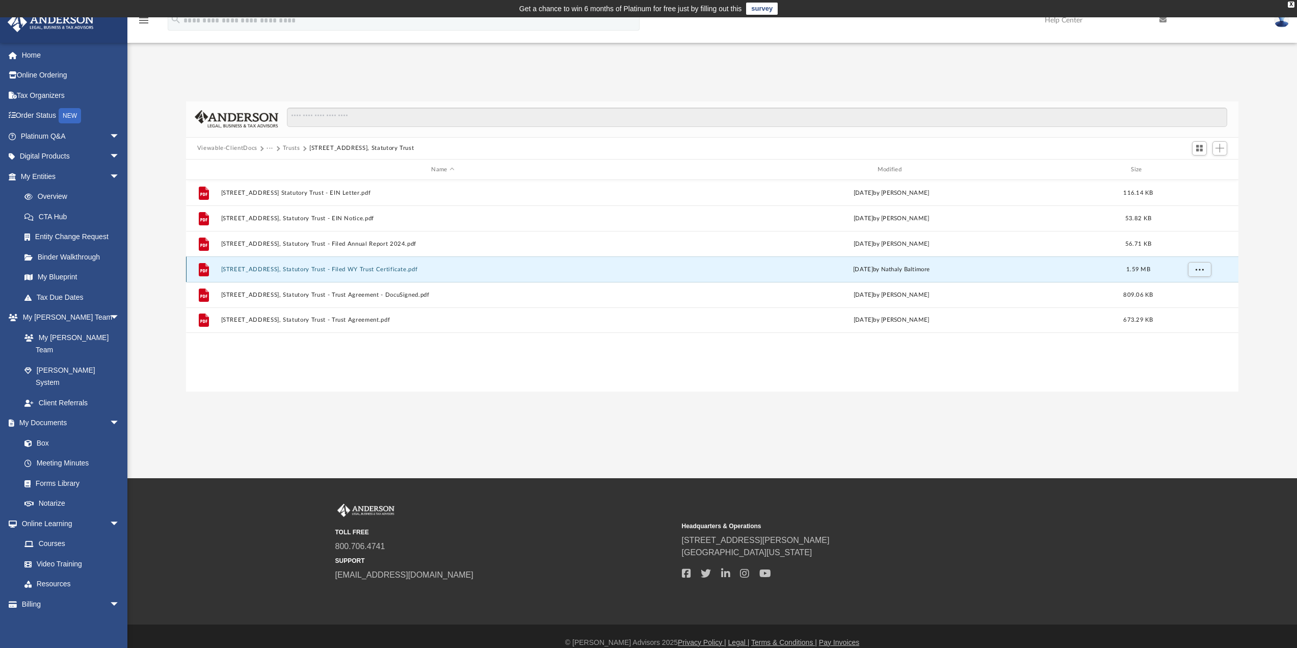
click at [268, 273] on button "[STREET_ADDRESS], Statutory Trust - Filed WY Trust Certificate.pdf" at bounding box center [443, 269] width 444 height 7
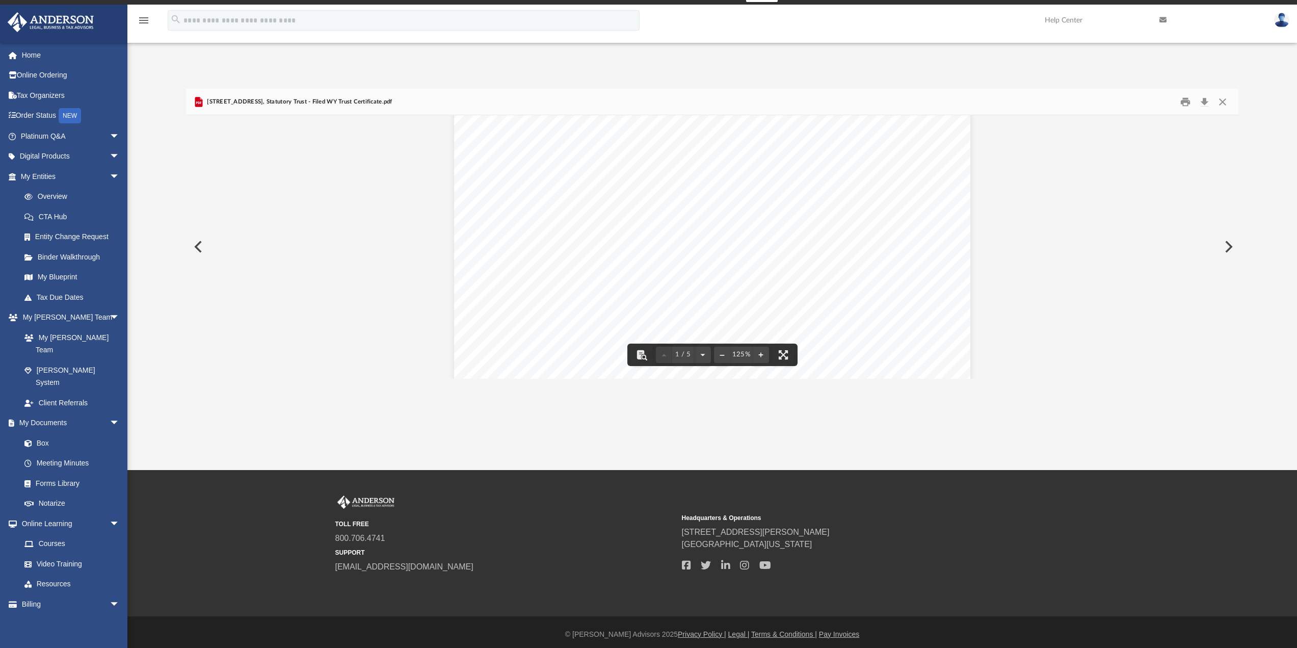
scroll to position [255, 0]
click at [1222, 100] on button "Close" at bounding box center [1222, 102] width 18 height 16
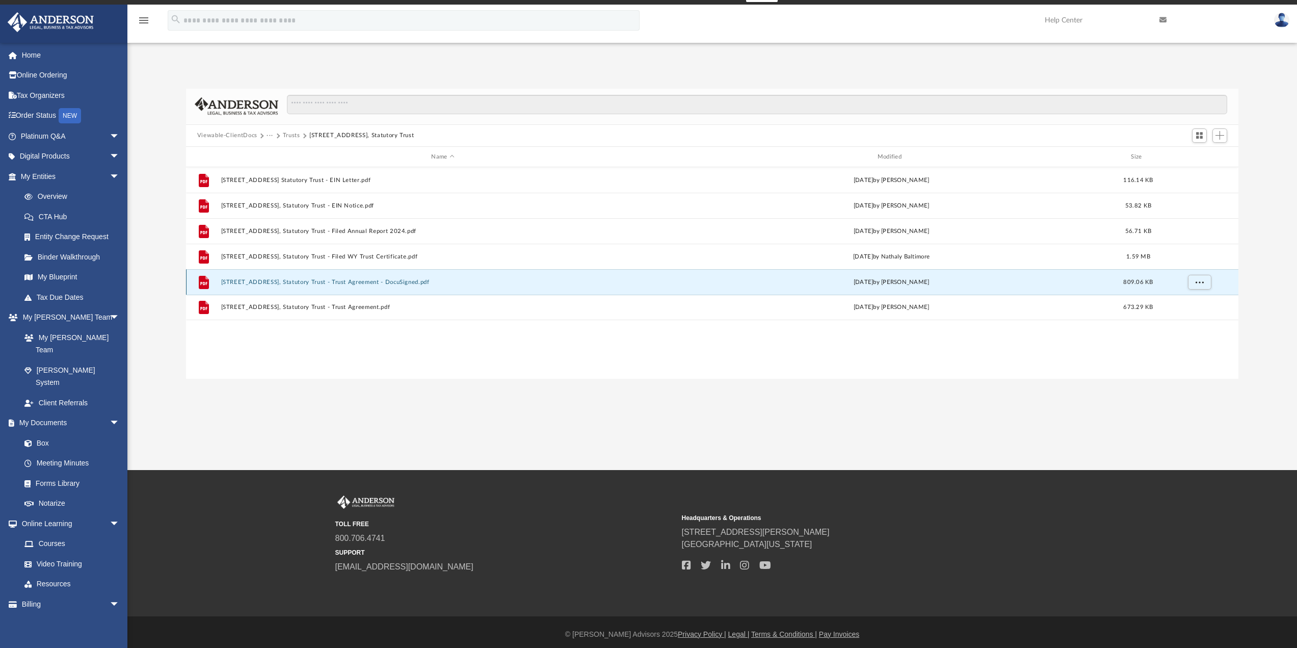
click at [376, 284] on button "[STREET_ADDRESS], Statutory Trust - Trust Agreement - DocuSigned.pdf" at bounding box center [443, 282] width 444 height 7
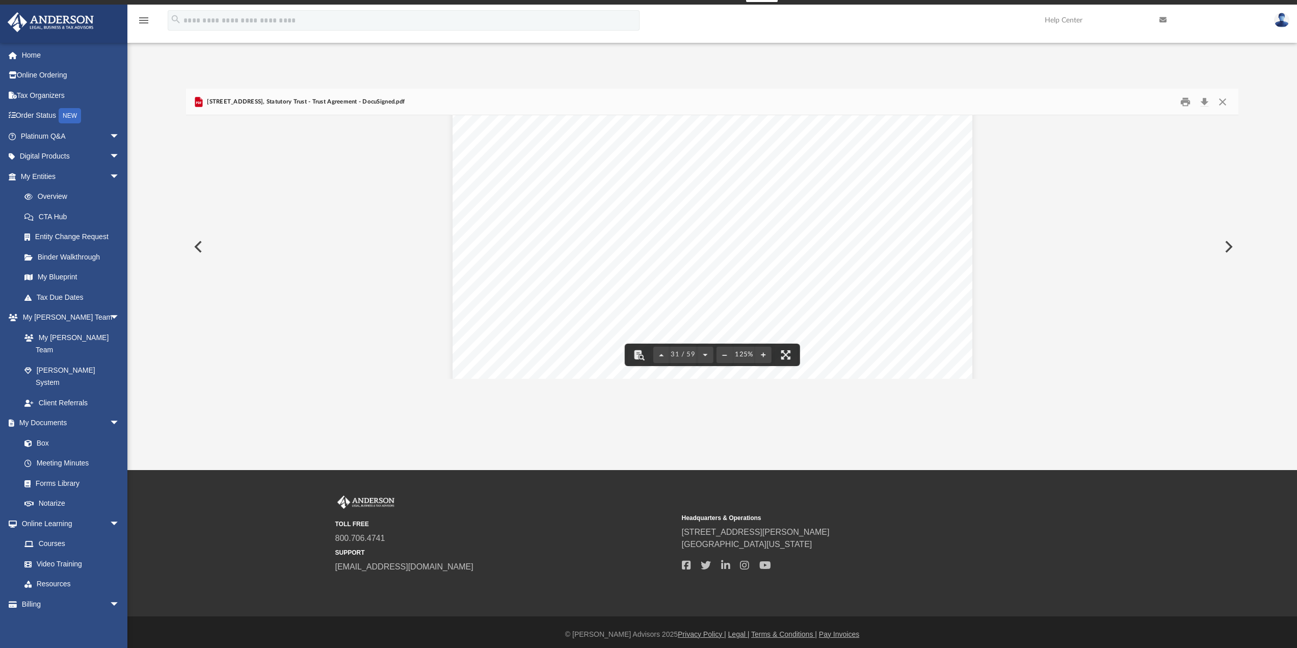
scroll to position [20944, 0]
click at [1204, 99] on button "Download" at bounding box center [1204, 102] width 18 height 16
click at [1258, 209] on div "Difficulty viewing your box folder? You can also access your account directly o…" at bounding box center [711, 234] width 1169 height 290
click at [198, 243] on button "Preview" at bounding box center [197, 246] width 22 height 29
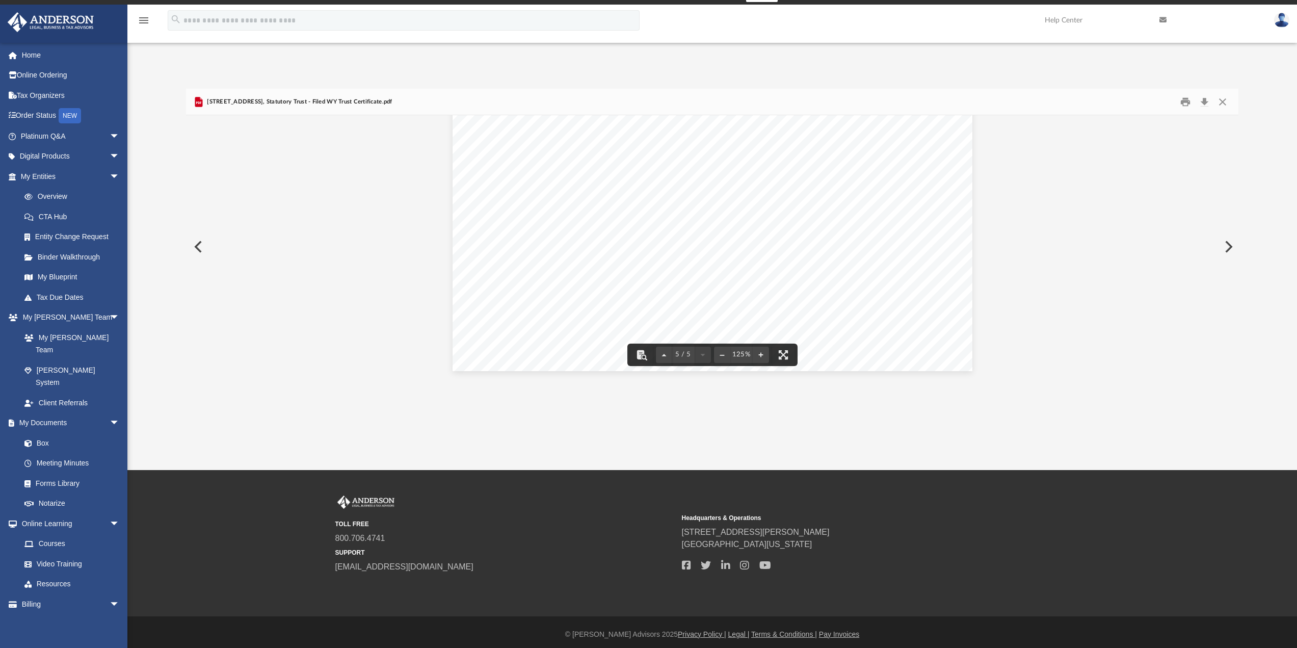
click at [1231, 246] on button "Preview" at bounding box center [1227, 246] width 22 height 29
click at [1230, 246] on button "Preview" at bounding box center [1227, 246] width 22 height 29
